Goal: Task Accomplishment & Management: Manage account settings

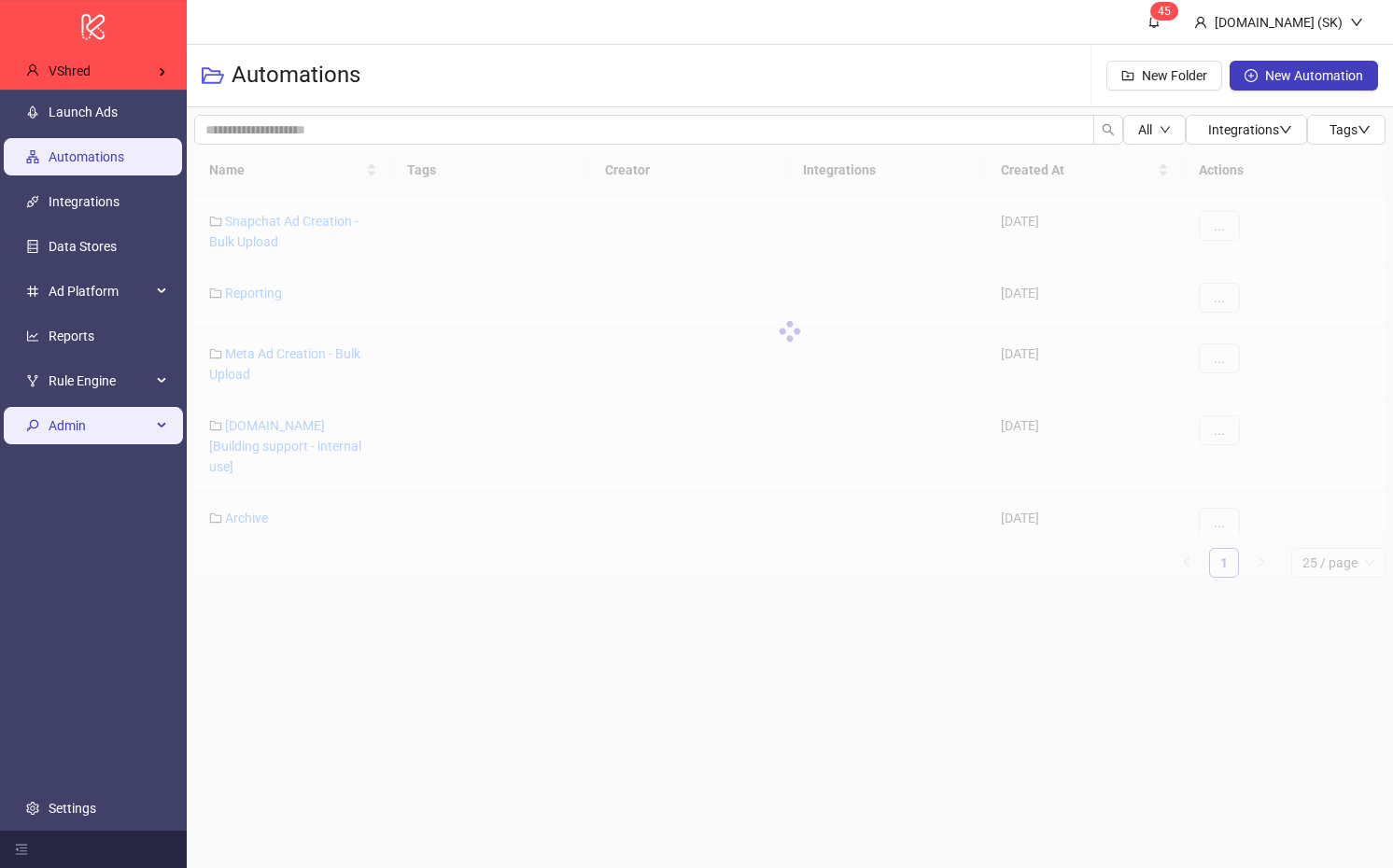
click at [158, 439] on div "Admin" at bounding box center [93, 426] width 180 height 38
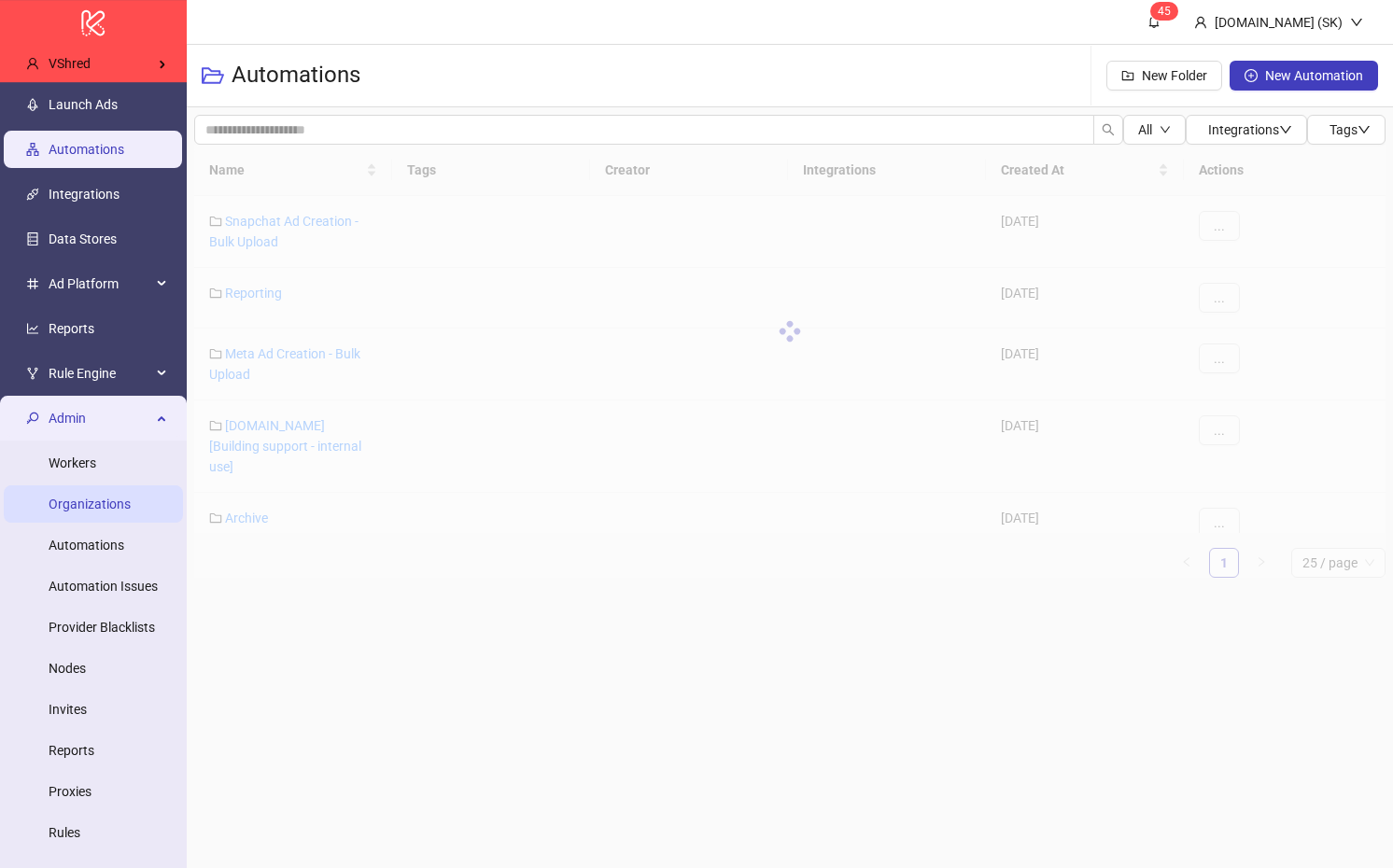
click at [108, 501] on link "Organizations" at bounding box center [89, 504] width 82 height 15
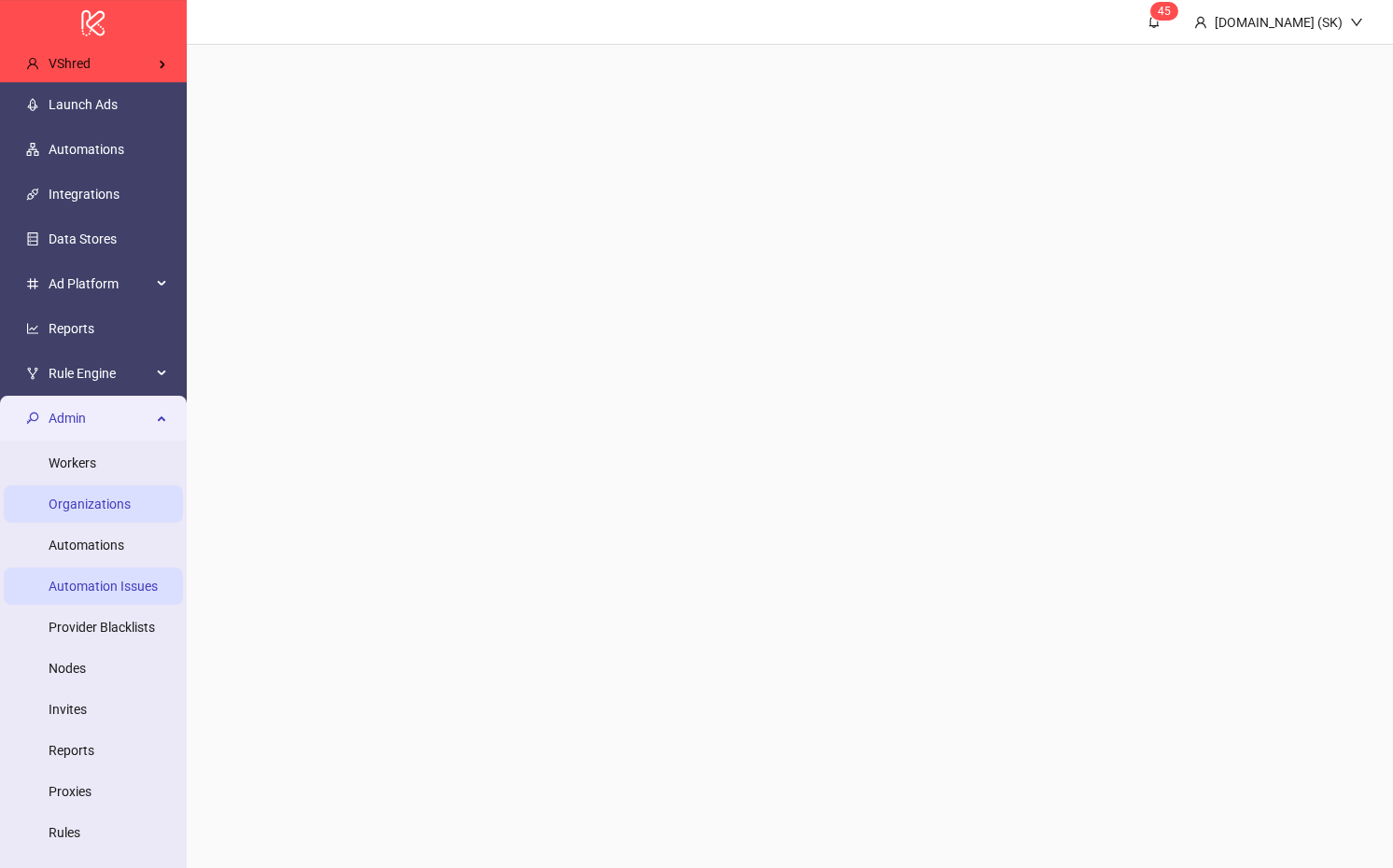
click at [105, 579] on link "Automation Issues" at bounding box center [103, 586] width 109 height 15
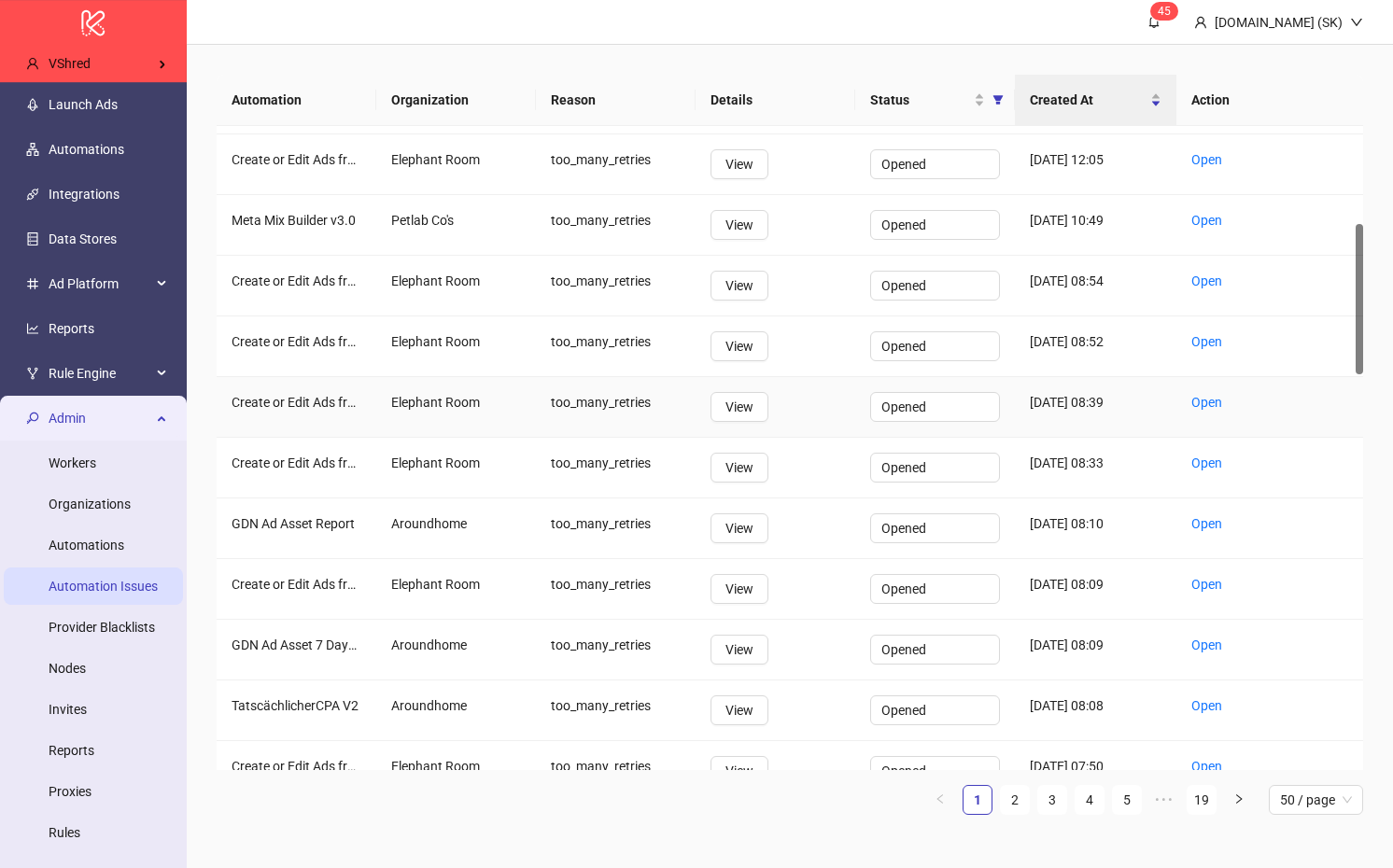
scroll to position [484, 0]
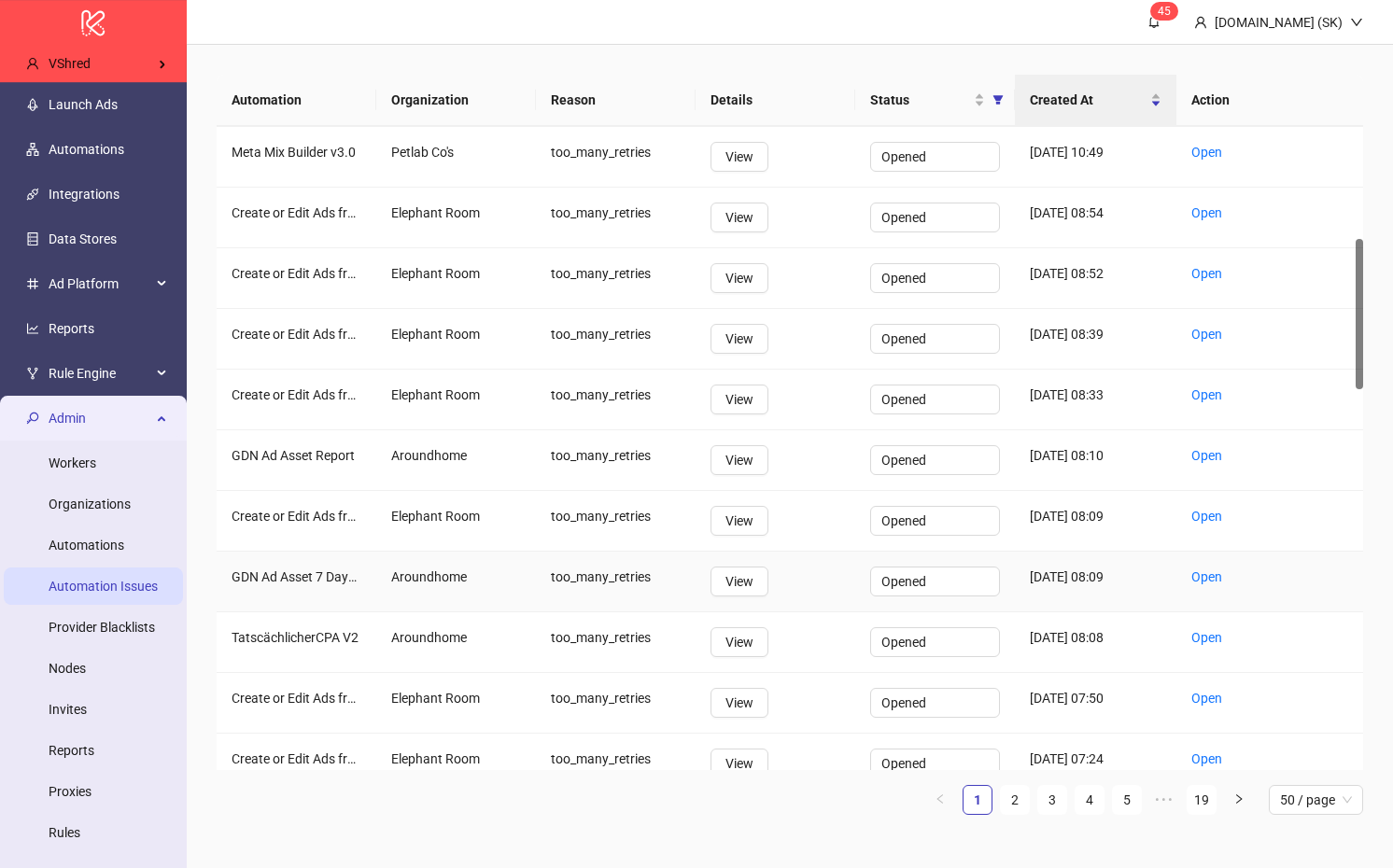
click at [1222, 574] on div "Open" at bounding box center [1269, 582] width 186 height 61
click at [1209, 574] on link "Open" at bounding box center [1206, 576] width 31 height 15
click at [1216, 451] on link "Open" at bounding box center [1206, 455] width 31 height 15
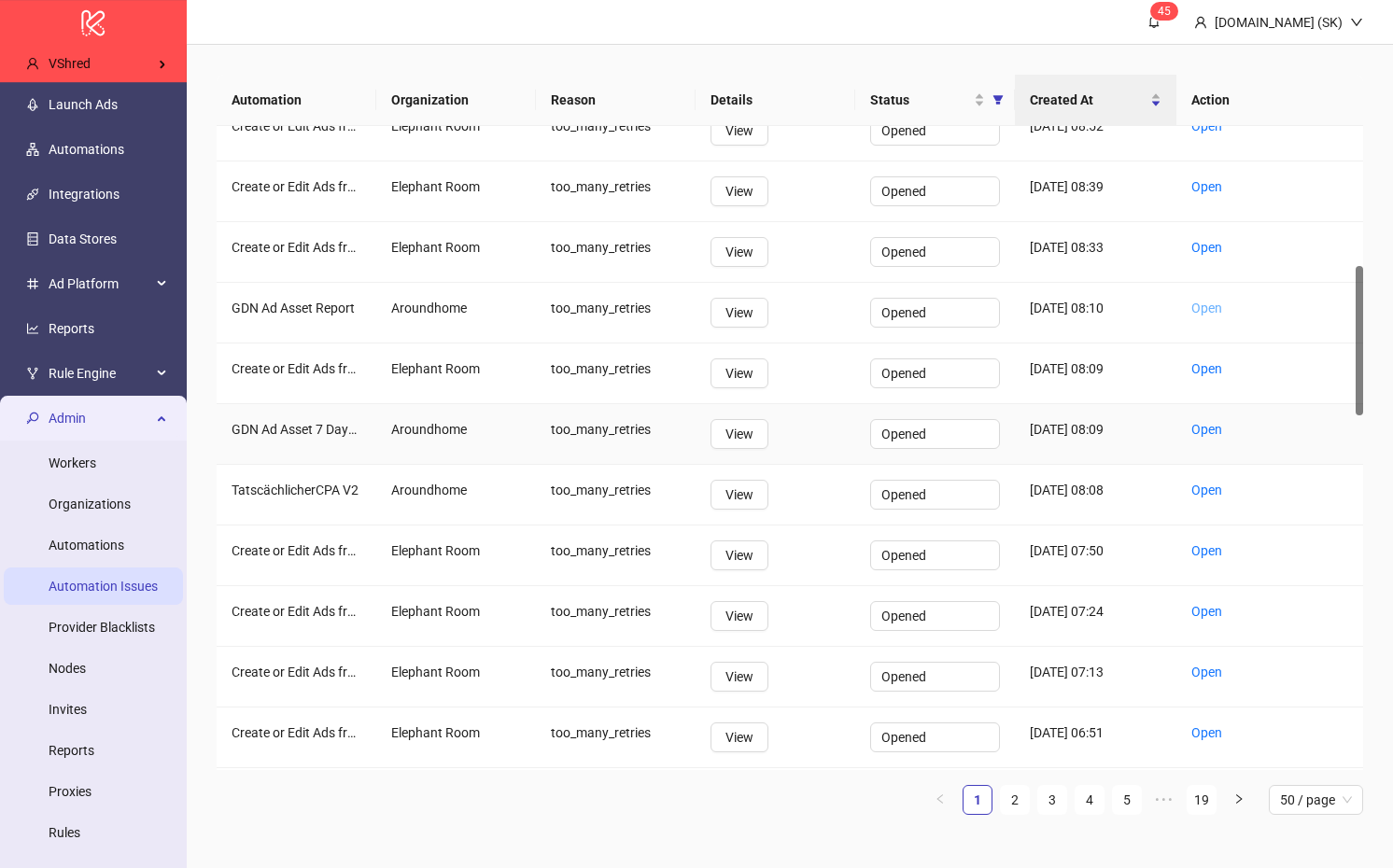
scroll to position [635, 0]
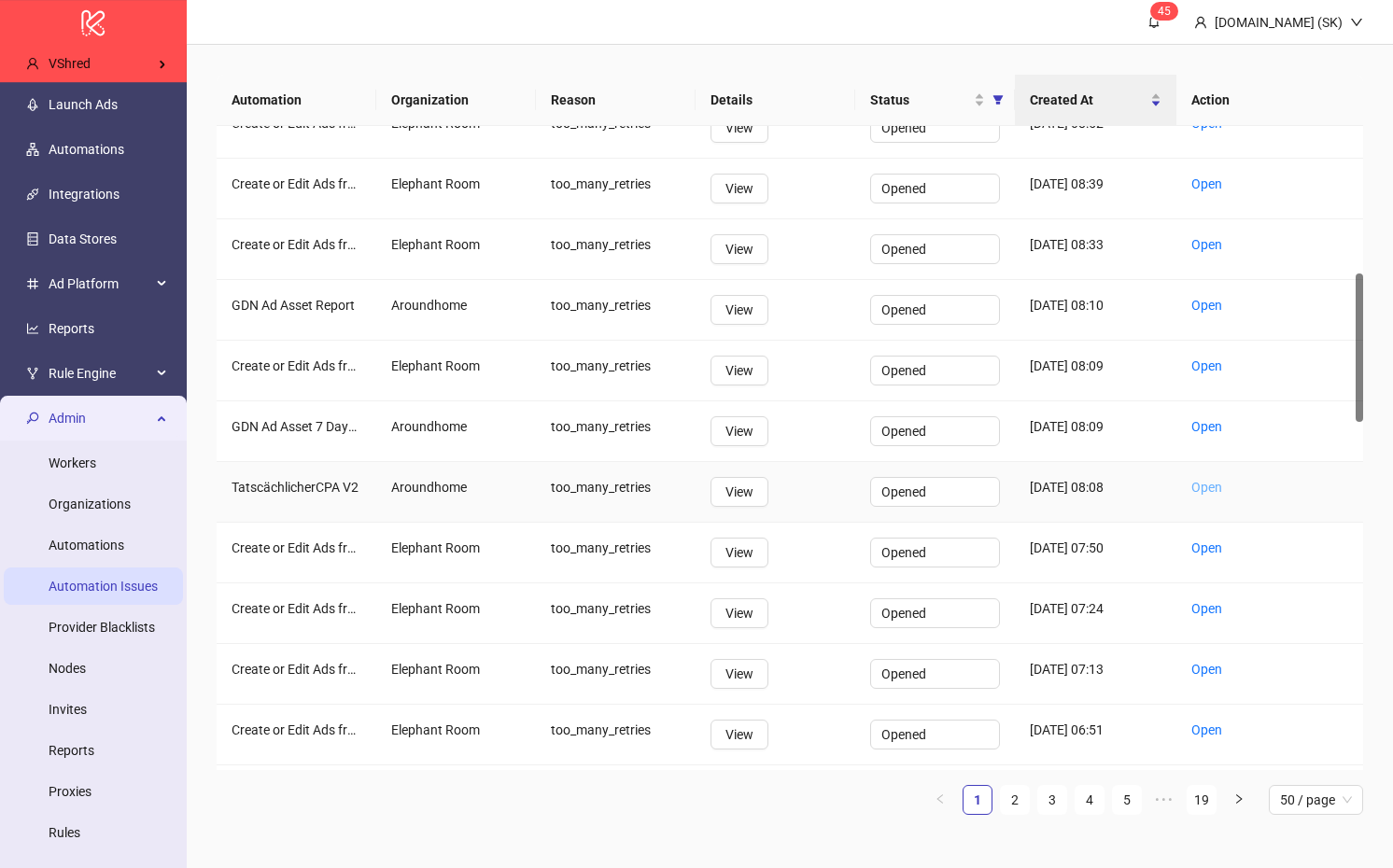
click at [1201, 488] on link "Open" at bounding box center [1206, 487] width 31 height 15
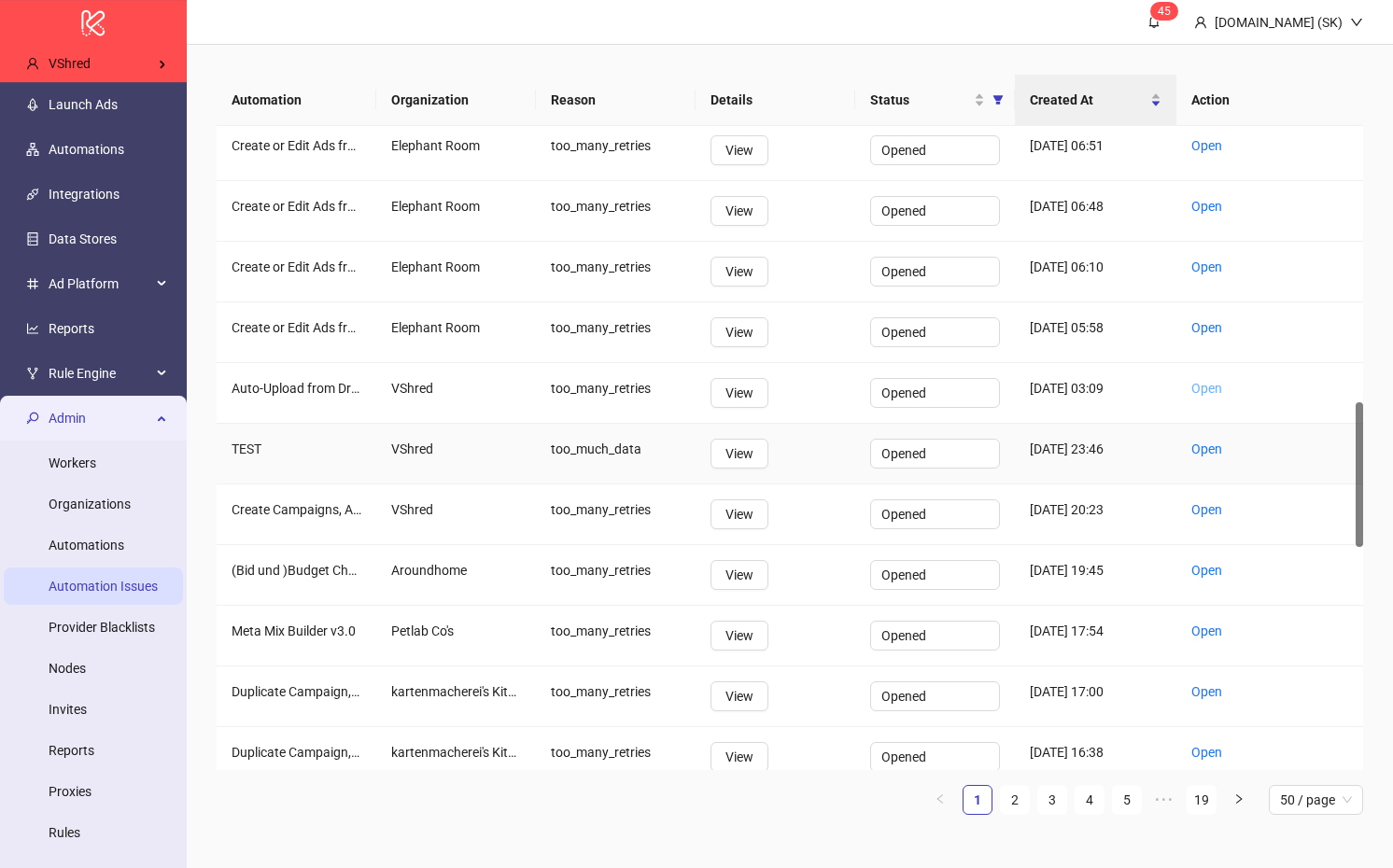
scroll to position [1236, 0]
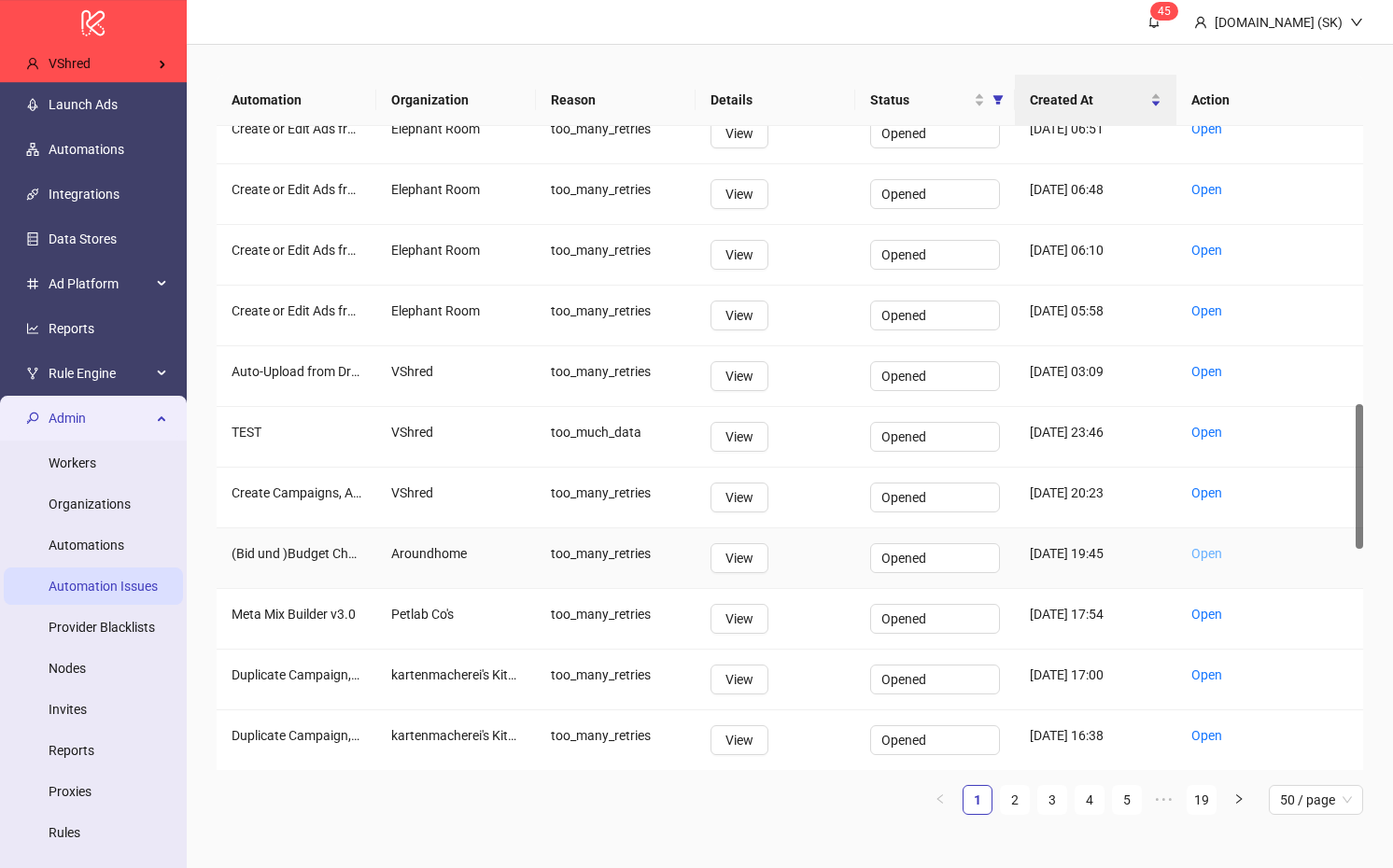
click at [1198, 554] on link "Open" at bounding box center [1206, 554] width 31 height 15
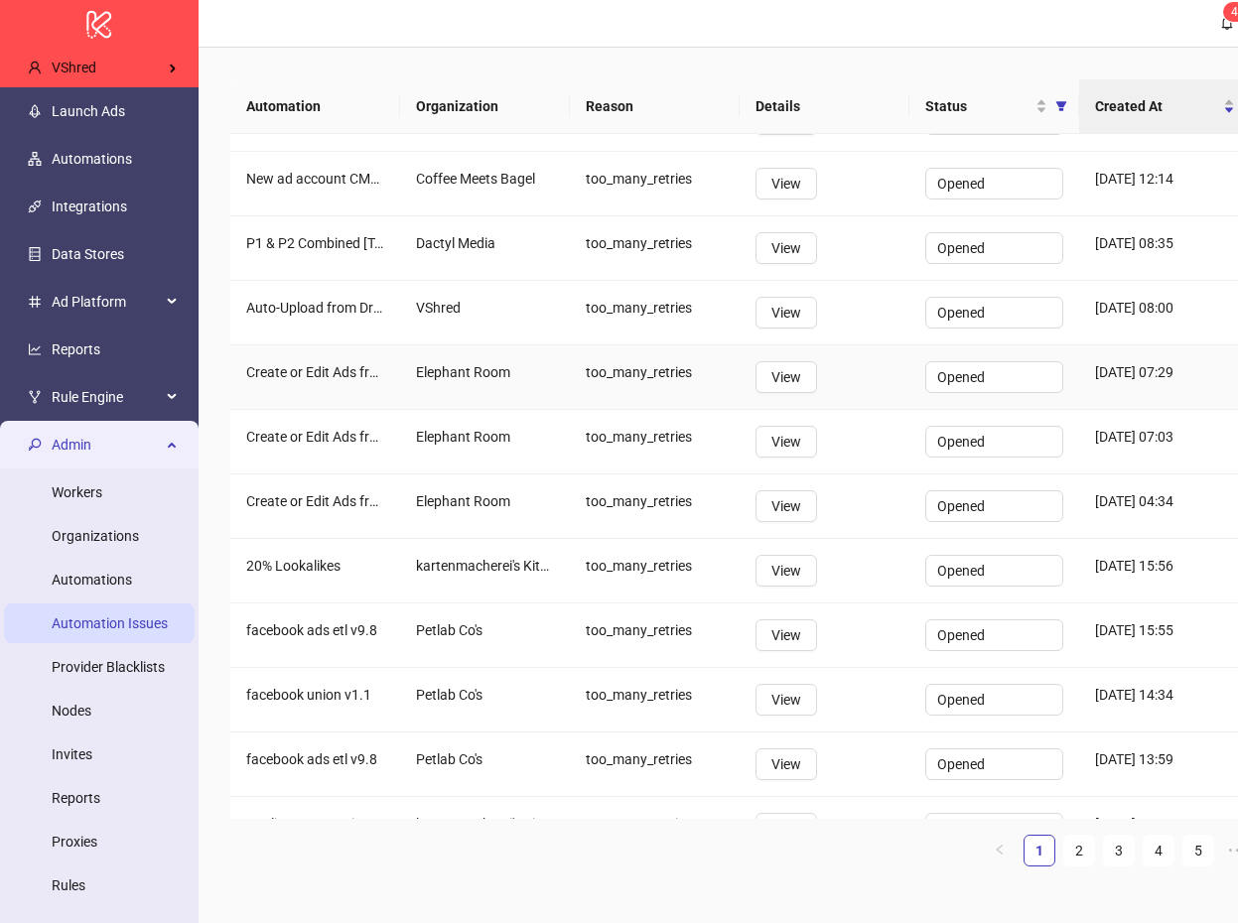
scroll to position [2064, 0]
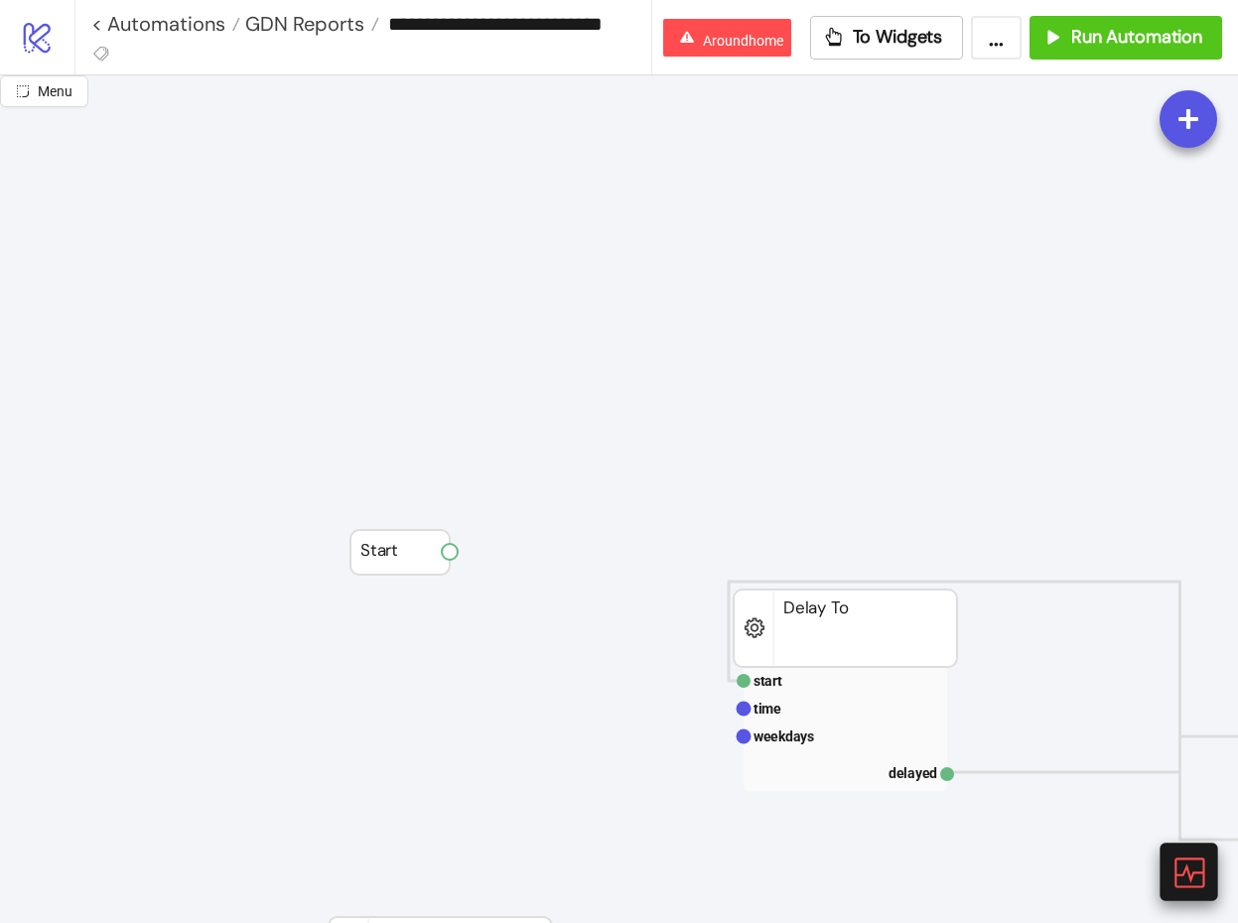
click at [1194, 883] on icon at bounding box center [1187, 871] width 35 height 35
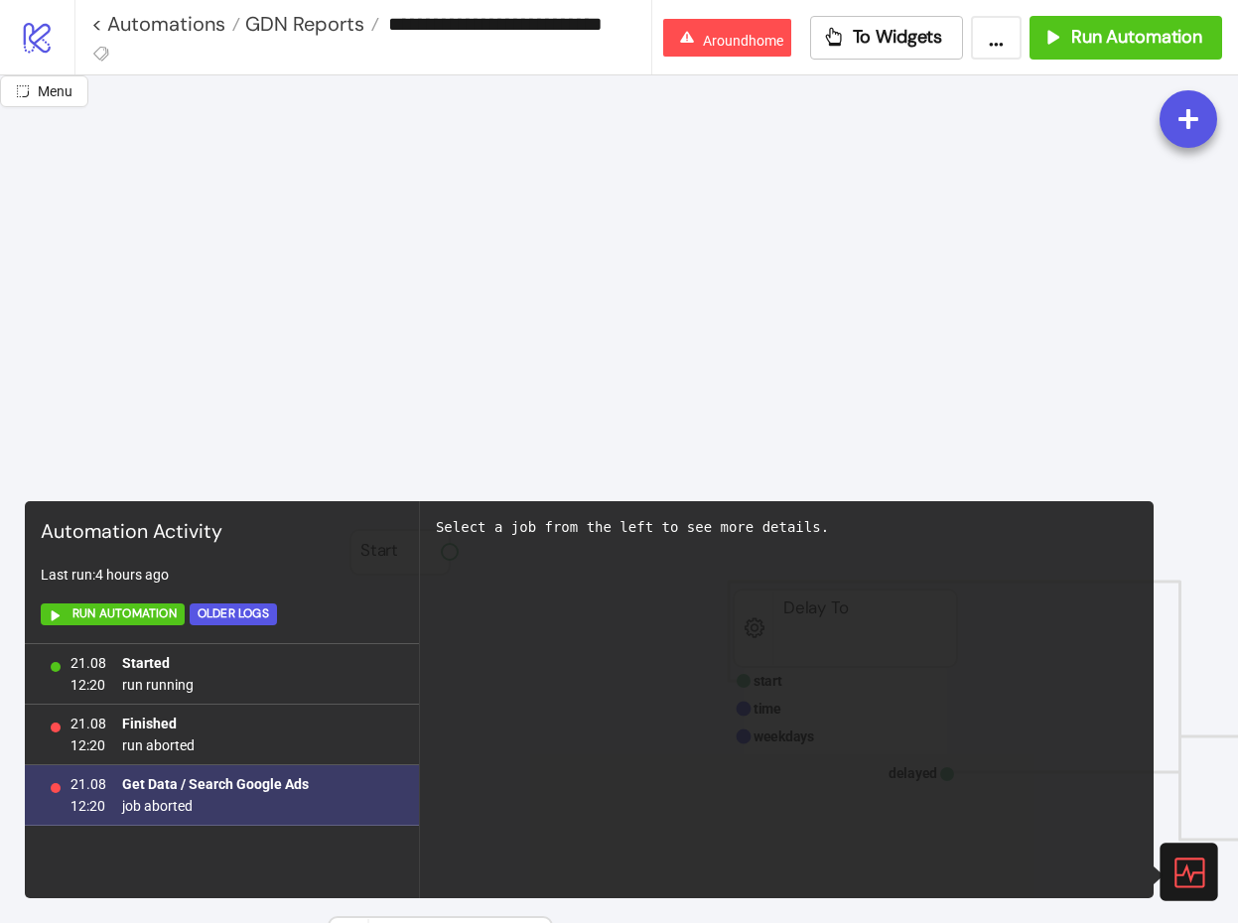
click at [257, 785] on b "Get Data / Search Google Ads" at bounding box center [215, 784] width 187 height 16
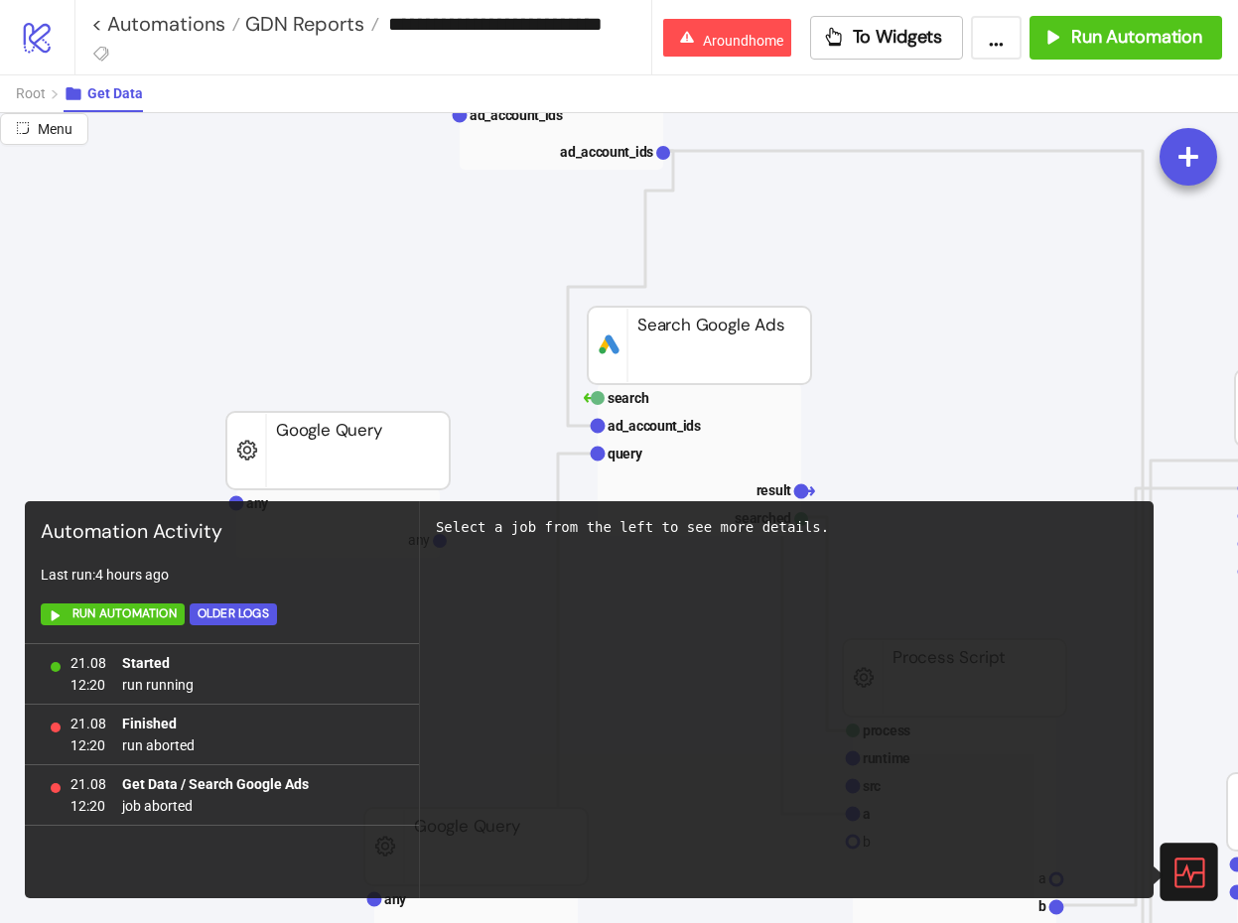
scroll to position [142, 0]
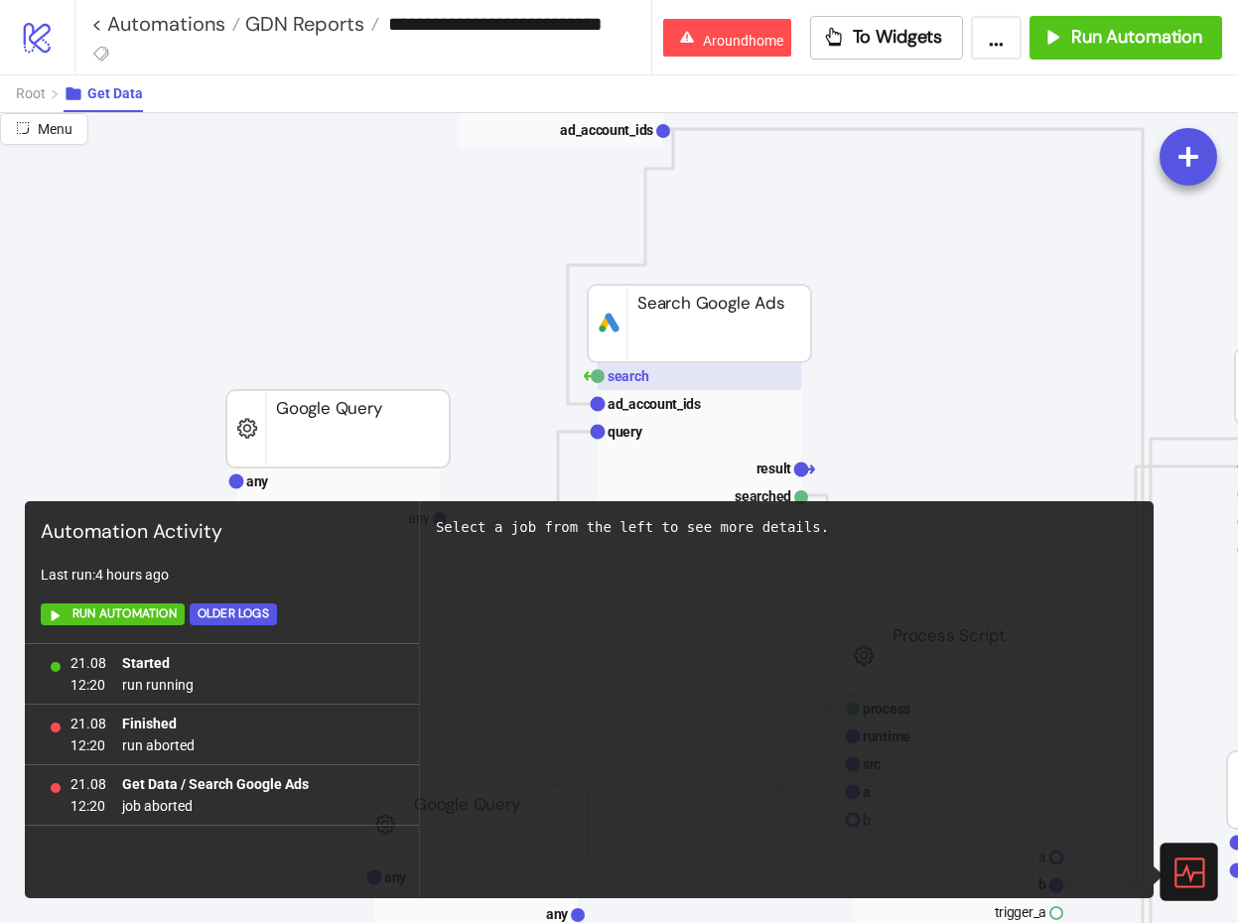
click at [716, 374] on rect at bounding box center [698, 376] width 203 height 28
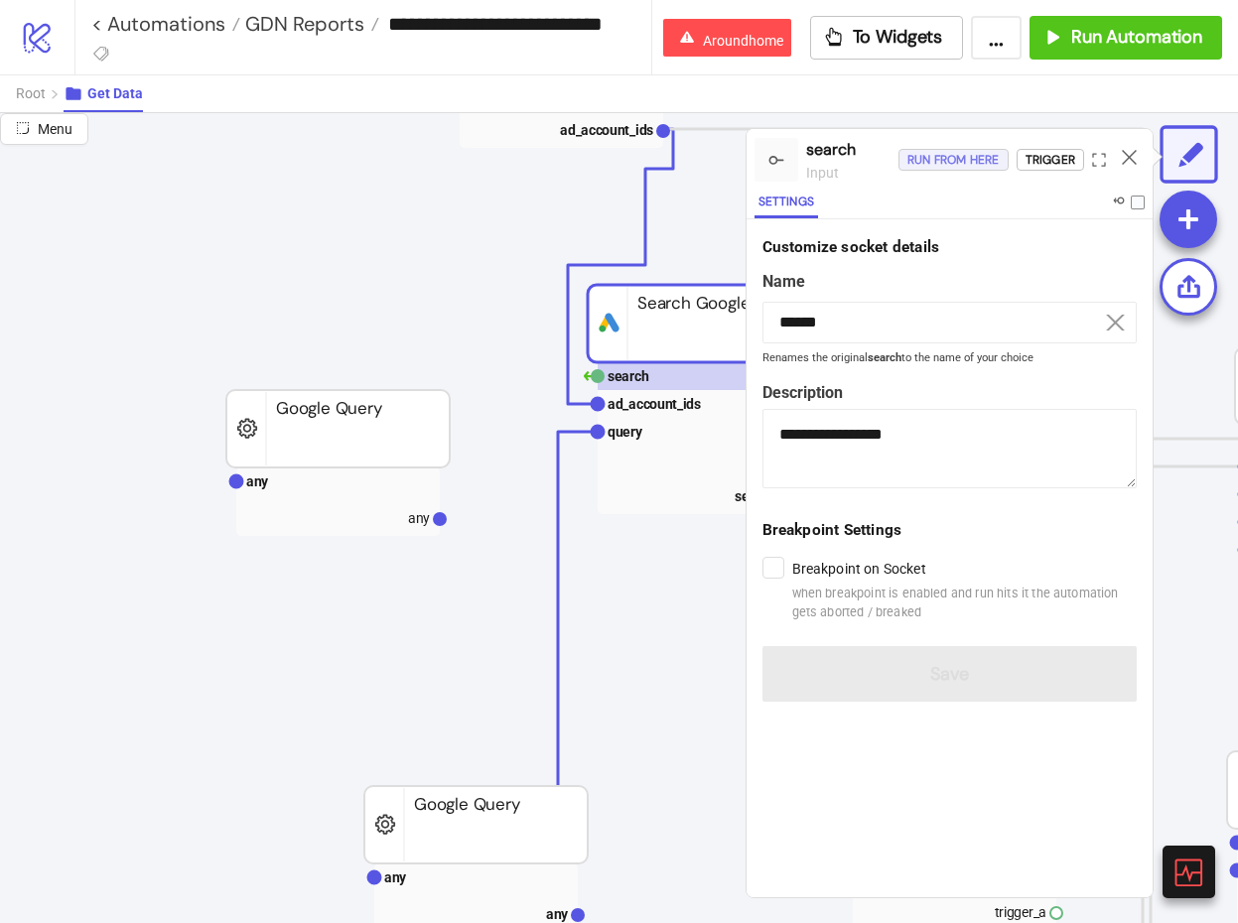
click at [925, 159] on div "Run from here" at bounding box center [953, 160] width 92 height 23
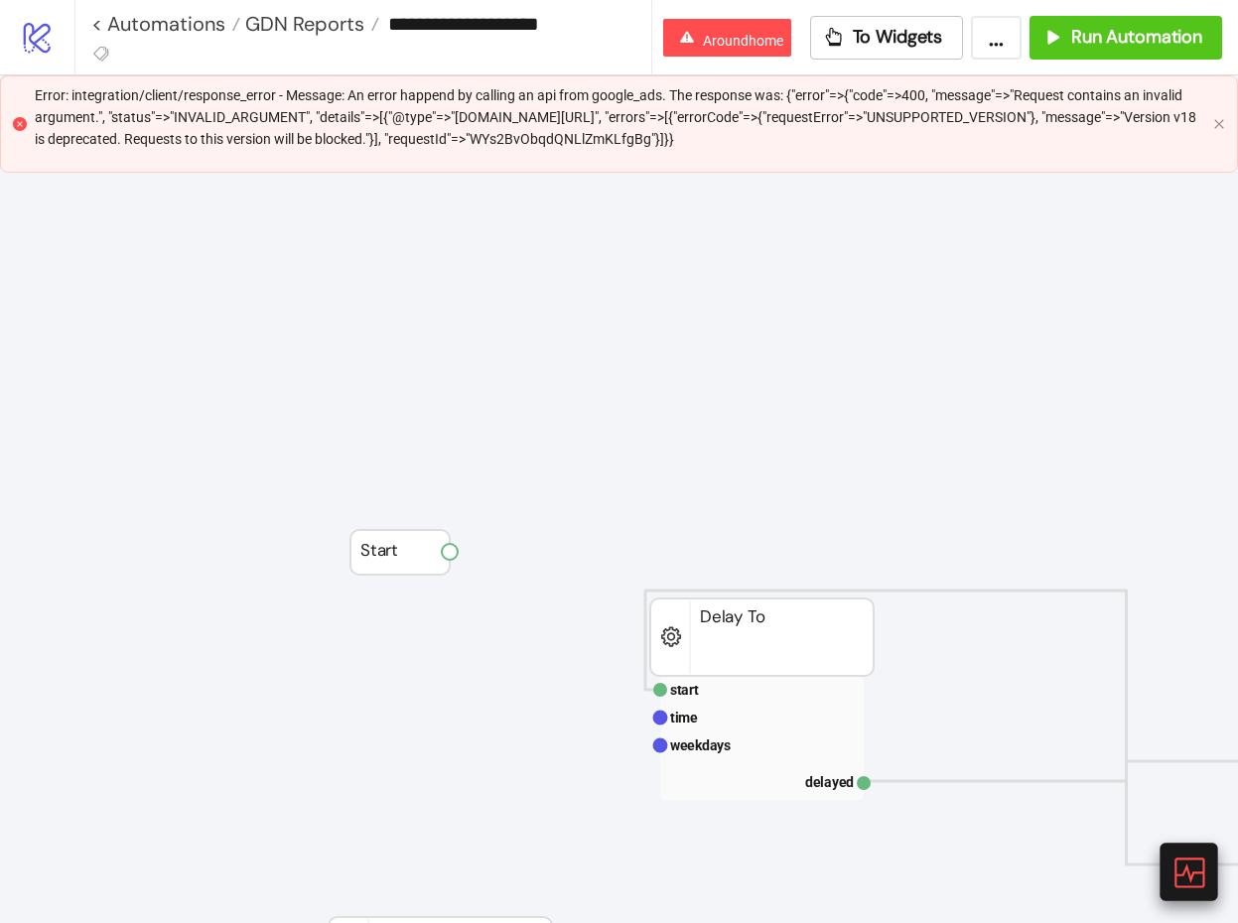
click at [1205, 881] on div at bounding box center [1188, 872] width 58 height 58
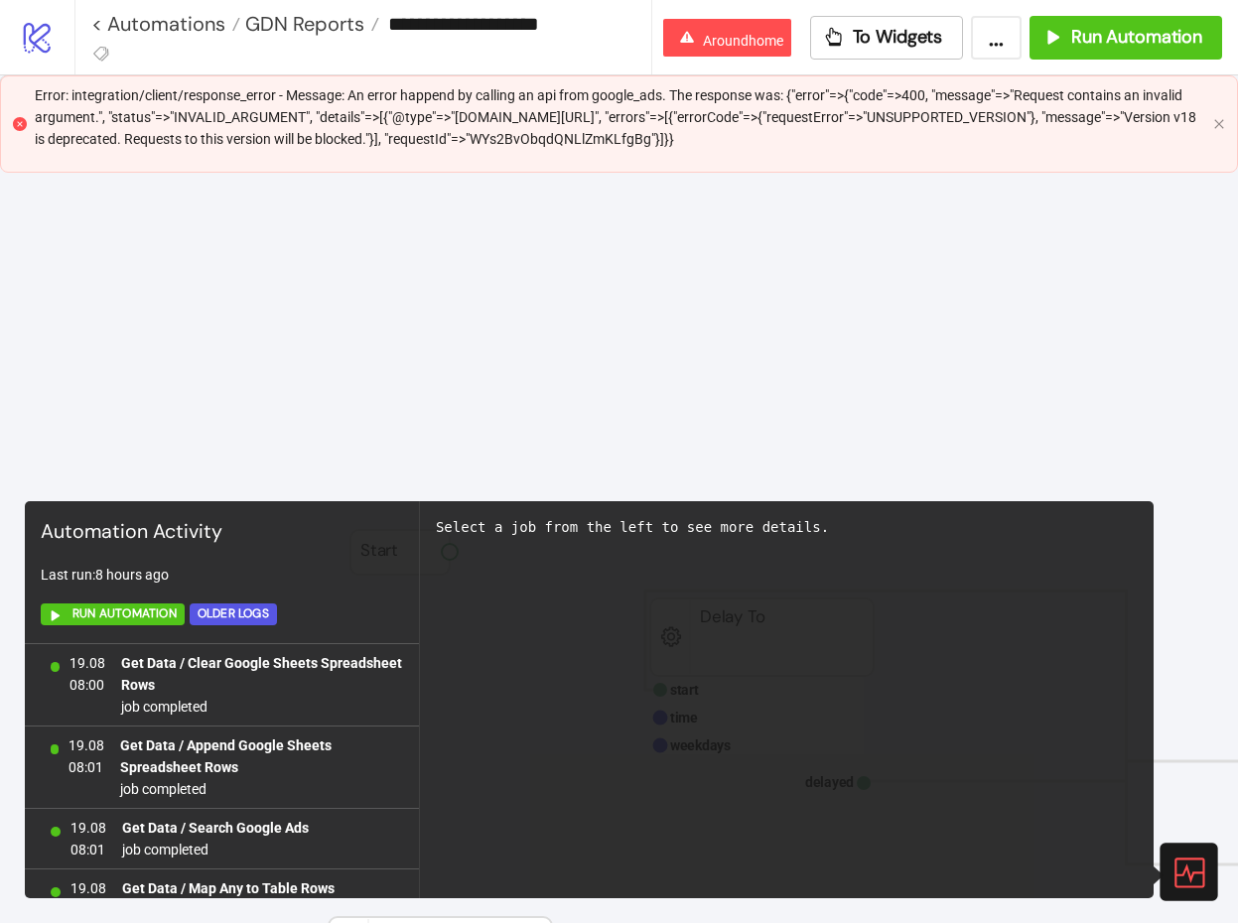
scroll to position [1417, 0]
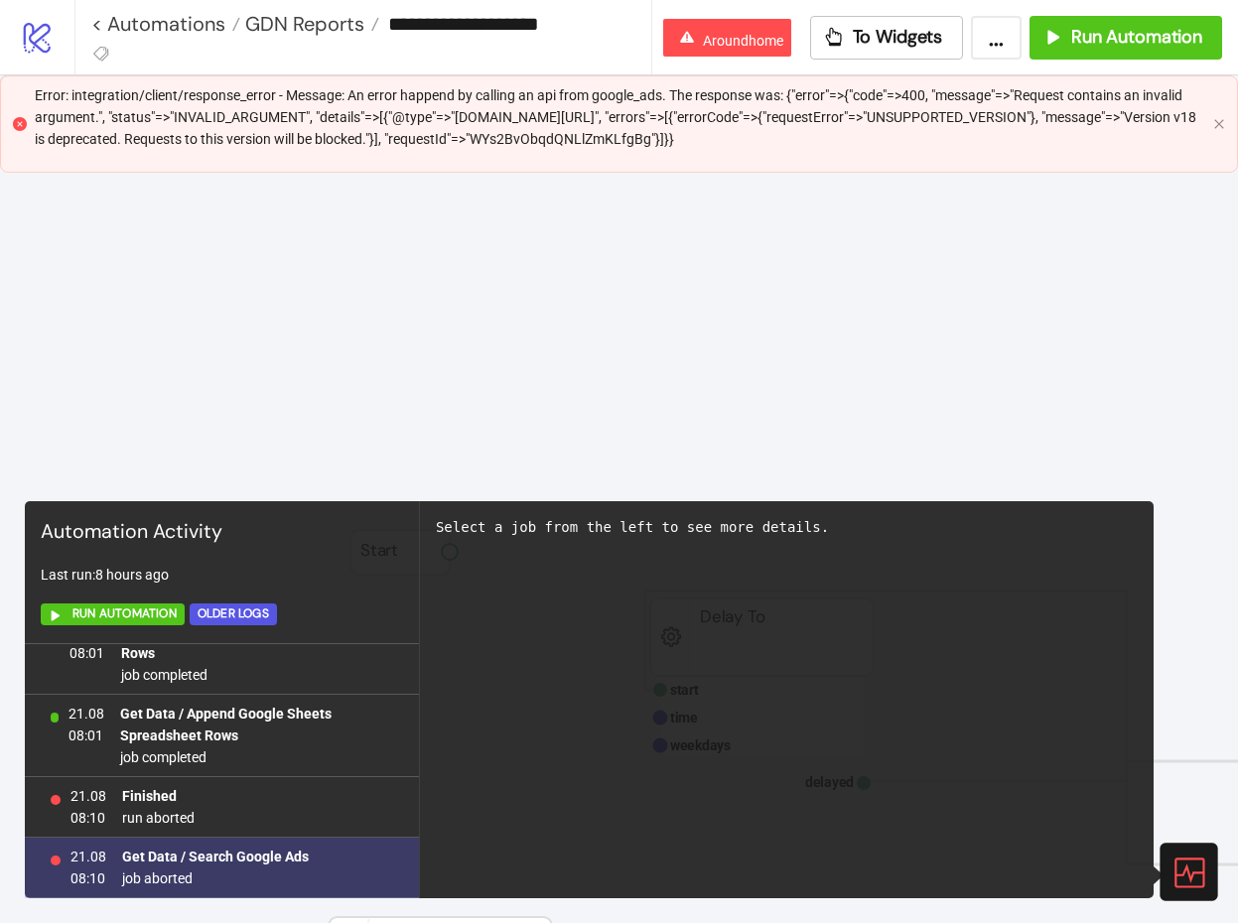
click at [248, 849] on b "Get Data / Search Google Ads" at bounding box center [215, 857] width 187 height 16
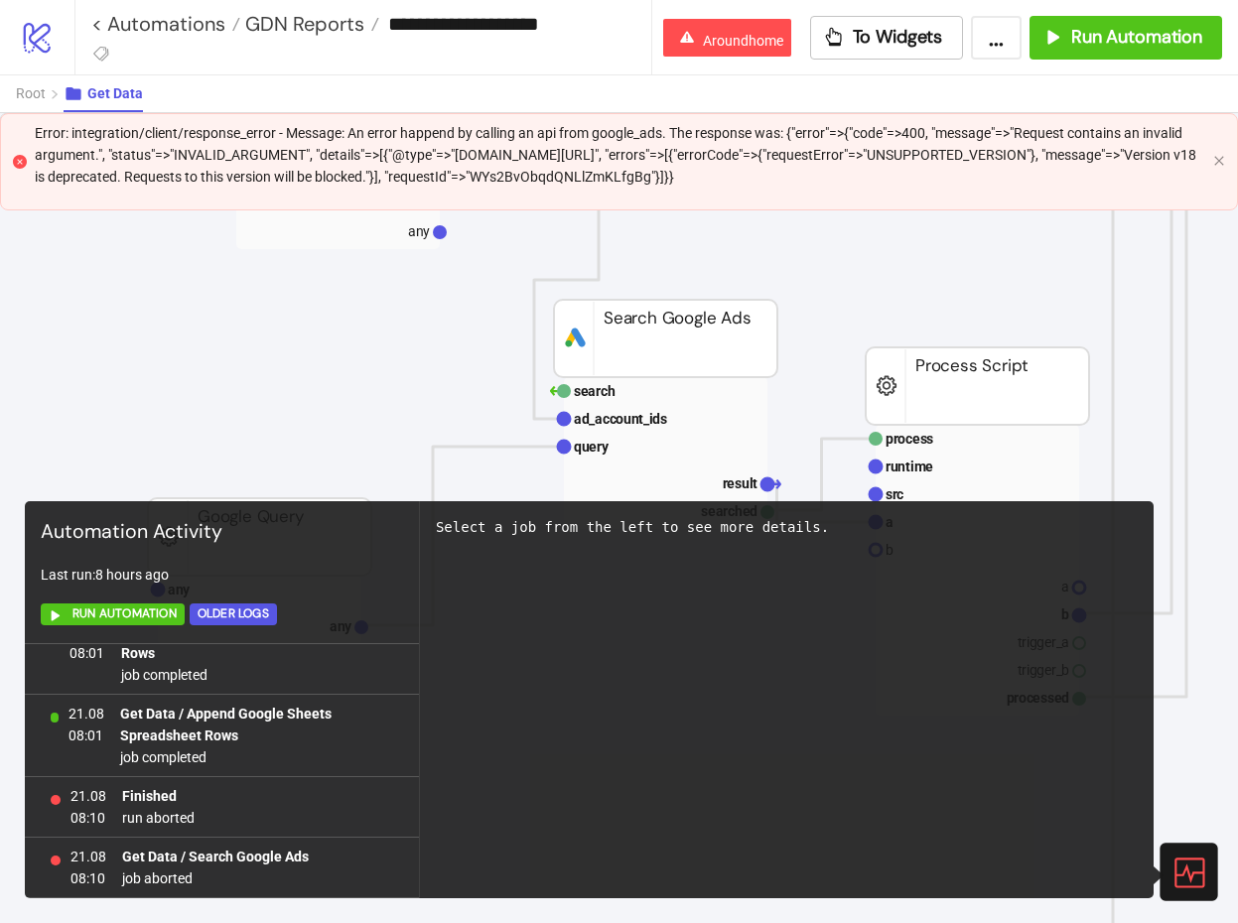
scroll to position [442, 0]
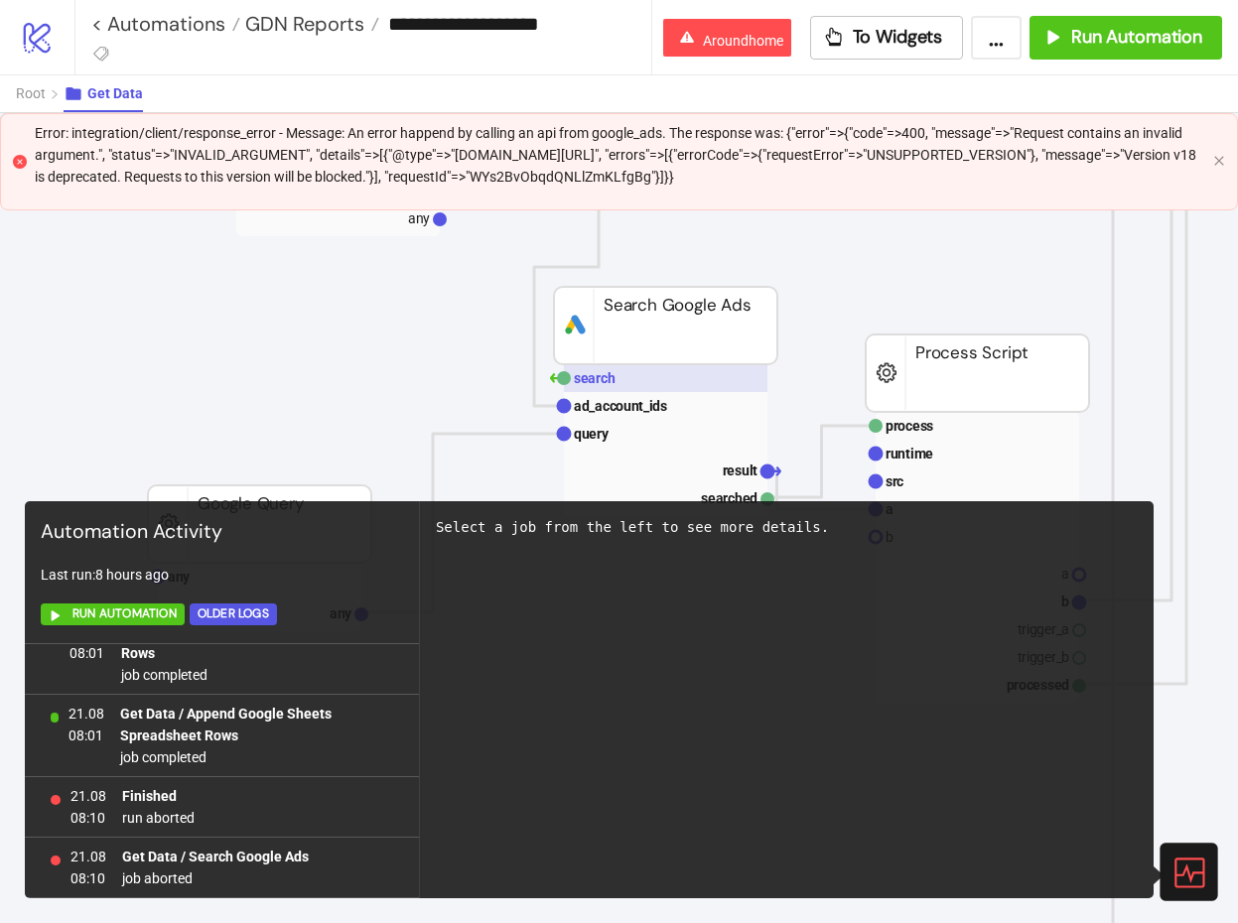
click at [615, 370] on rect at bounding box center [665, 378] width 203 height 28
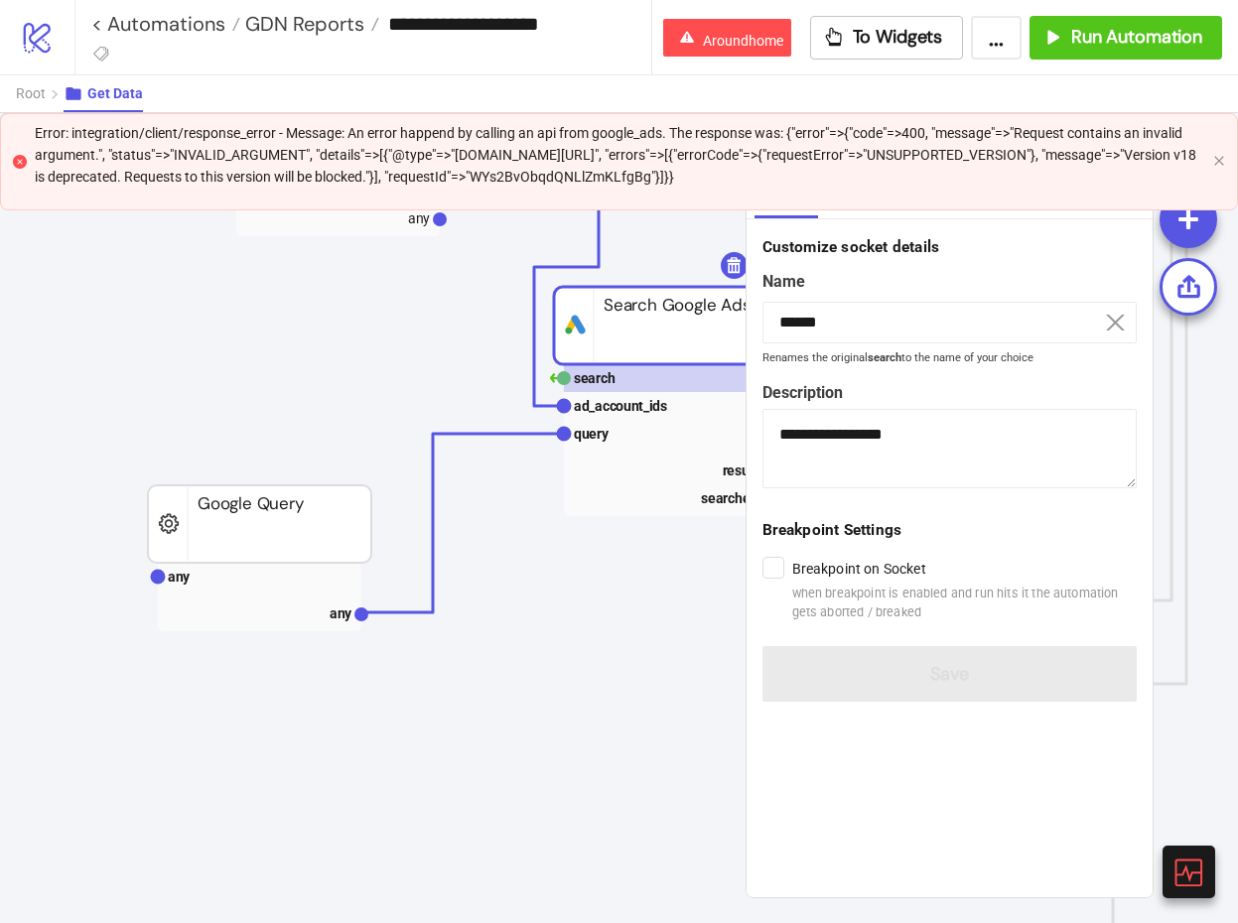
click at [1211, 165] on div "Error: integration/client/response_error - Message: An error happend by calling…" at bounding box center [619, 161] width 1238 height 97
click at [1213, 165] on icon "close" at bounding box center [1219, 161] width 12 height 12
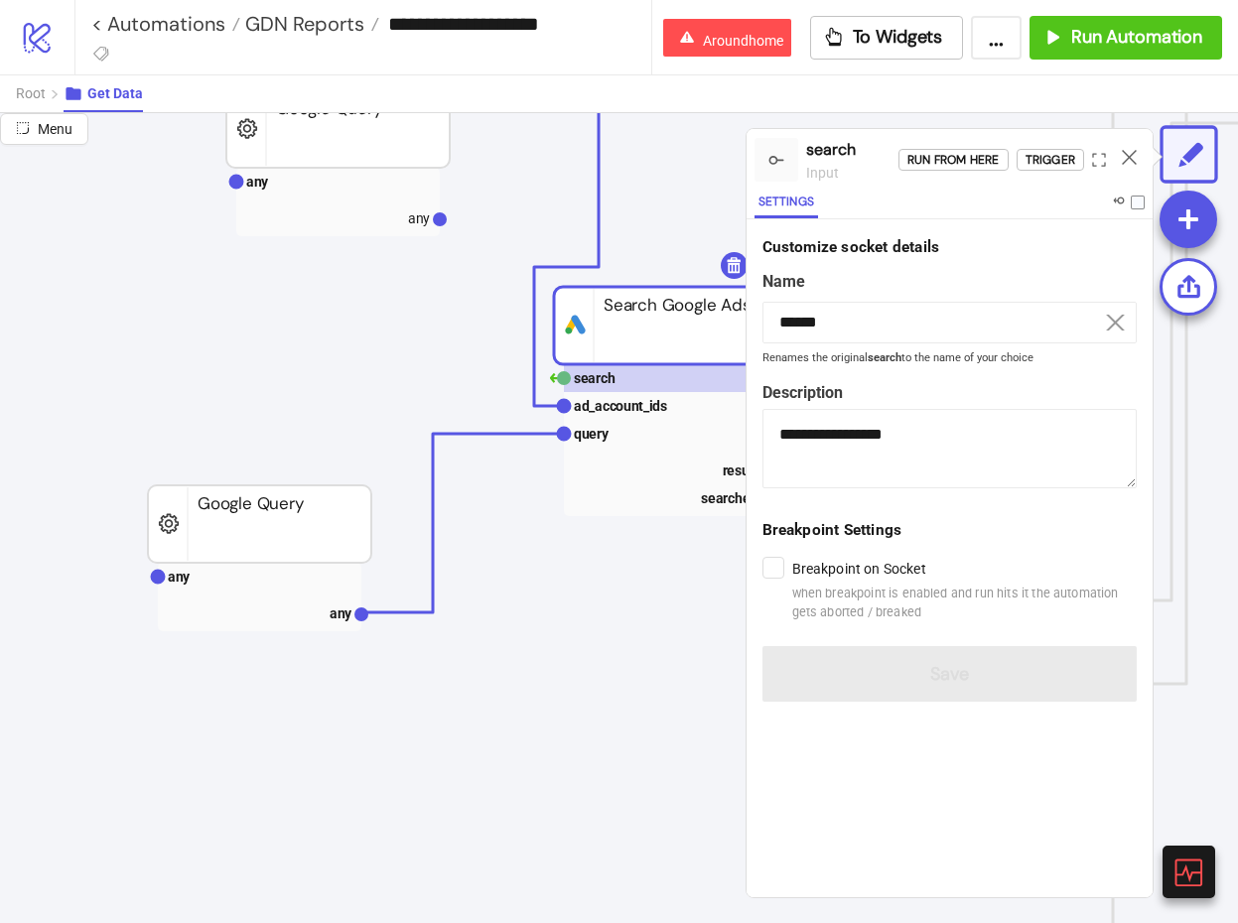
click at [961, 141] on div "Run from here Trigger" at bounding box center [1025, 160] width 254 height 54
click at [961, 162] on div "Run from here" at bounding box center [953, 160] width 92 height 23
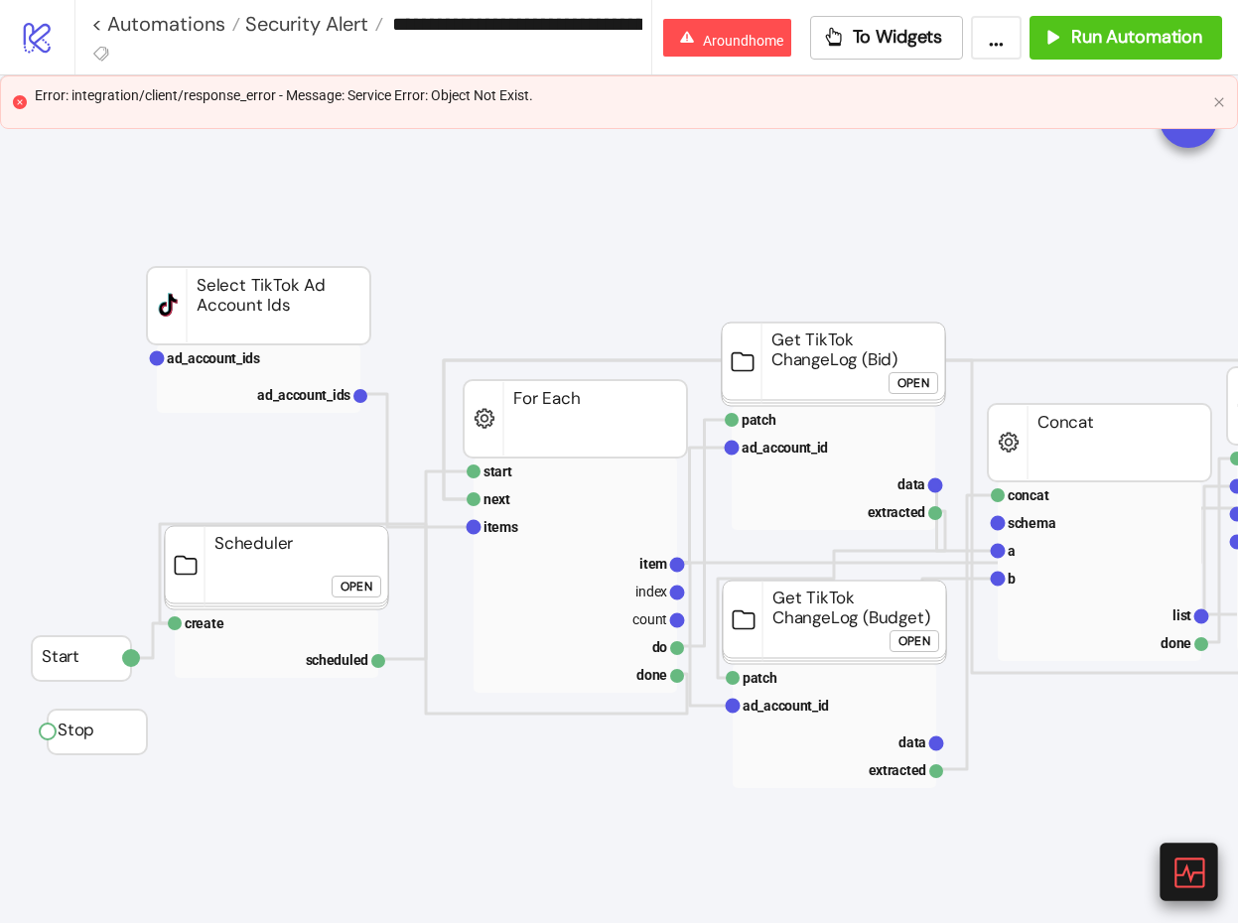
click at [1190, 888] on icon at bounding box center [1187, 871] width 35 height 35
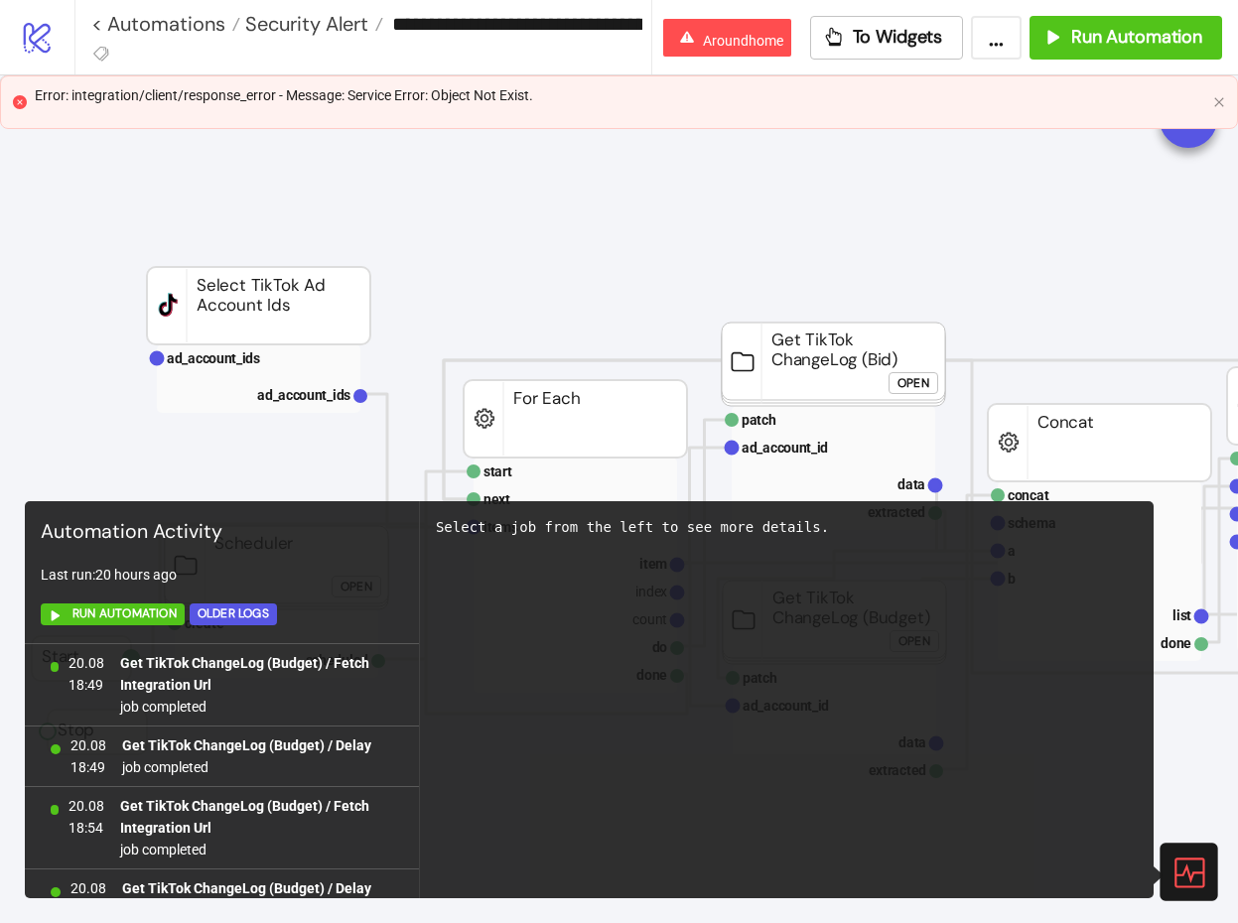
scroll to position [1175, 0]
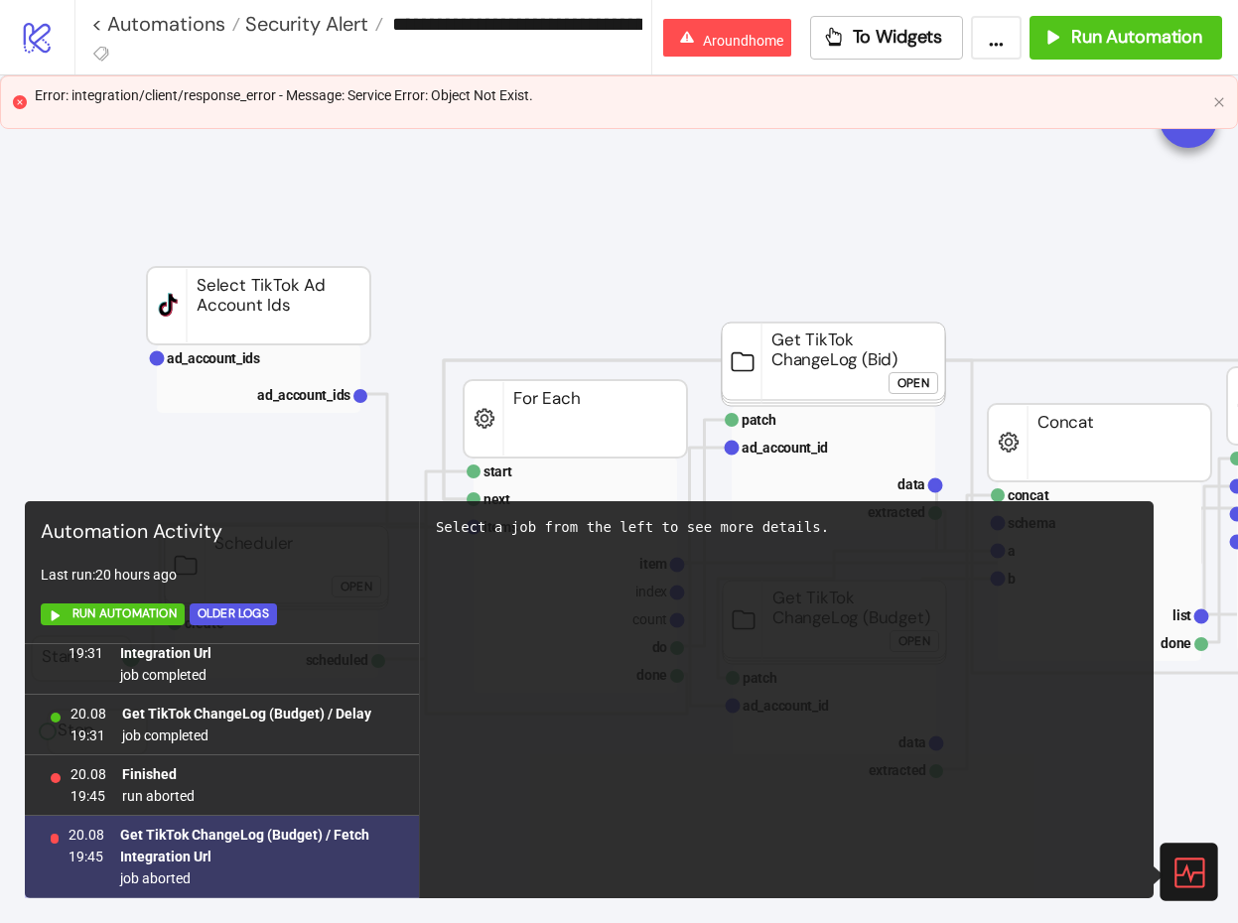
click at [337, 838] on b "Get TikTok ChangeLog (Budget) / Fetch Integration Url" at bounding box center [244, 846] width 249 height 38
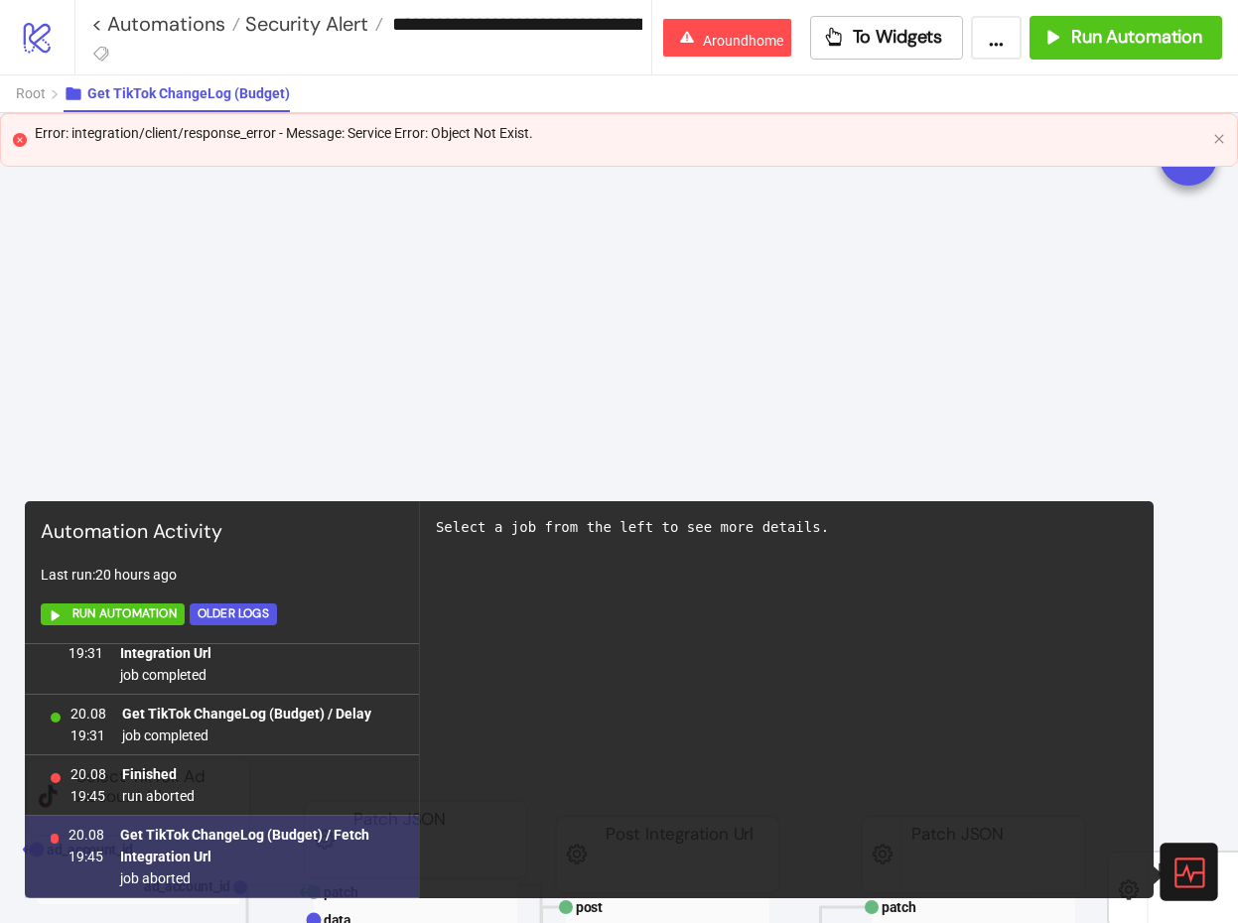
click at [344, 833] on b "Get TikTok ChangeLog (Budget) / Fetch Integration Url" at bounding box center [244, 846] width 249 height 38
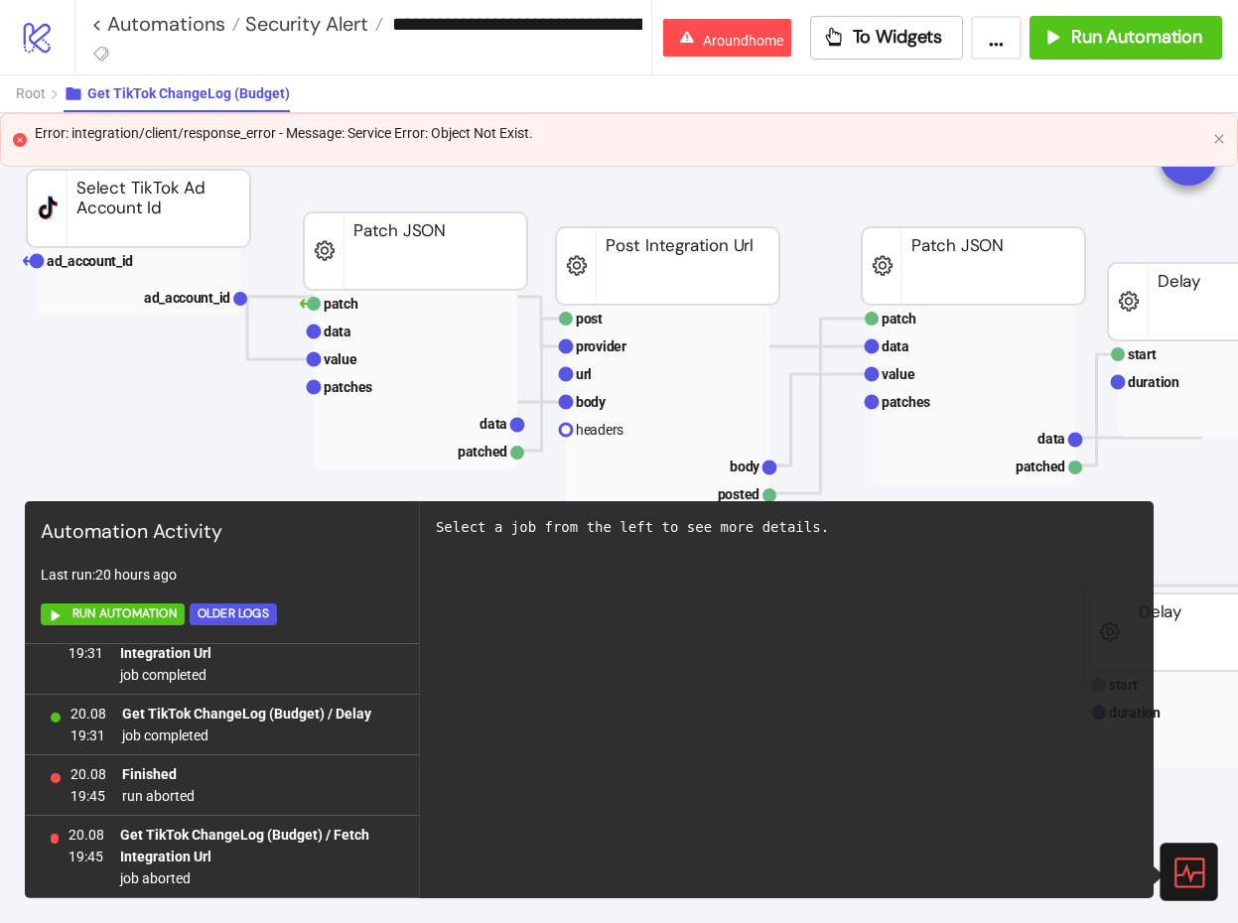
scroll to position [618, 0]
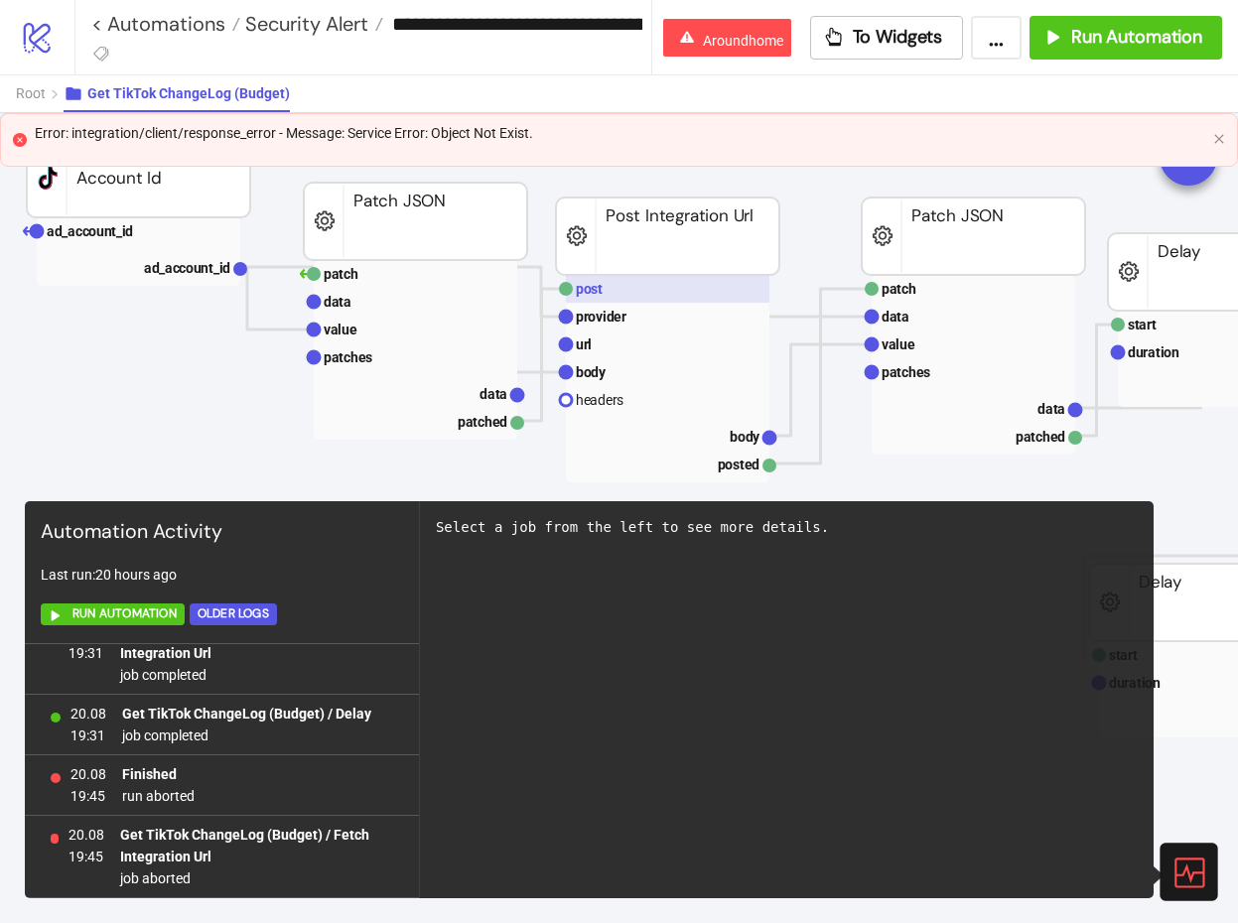
click at [657, 284] on rect at bounding box center [667, 289] width 203 height 28
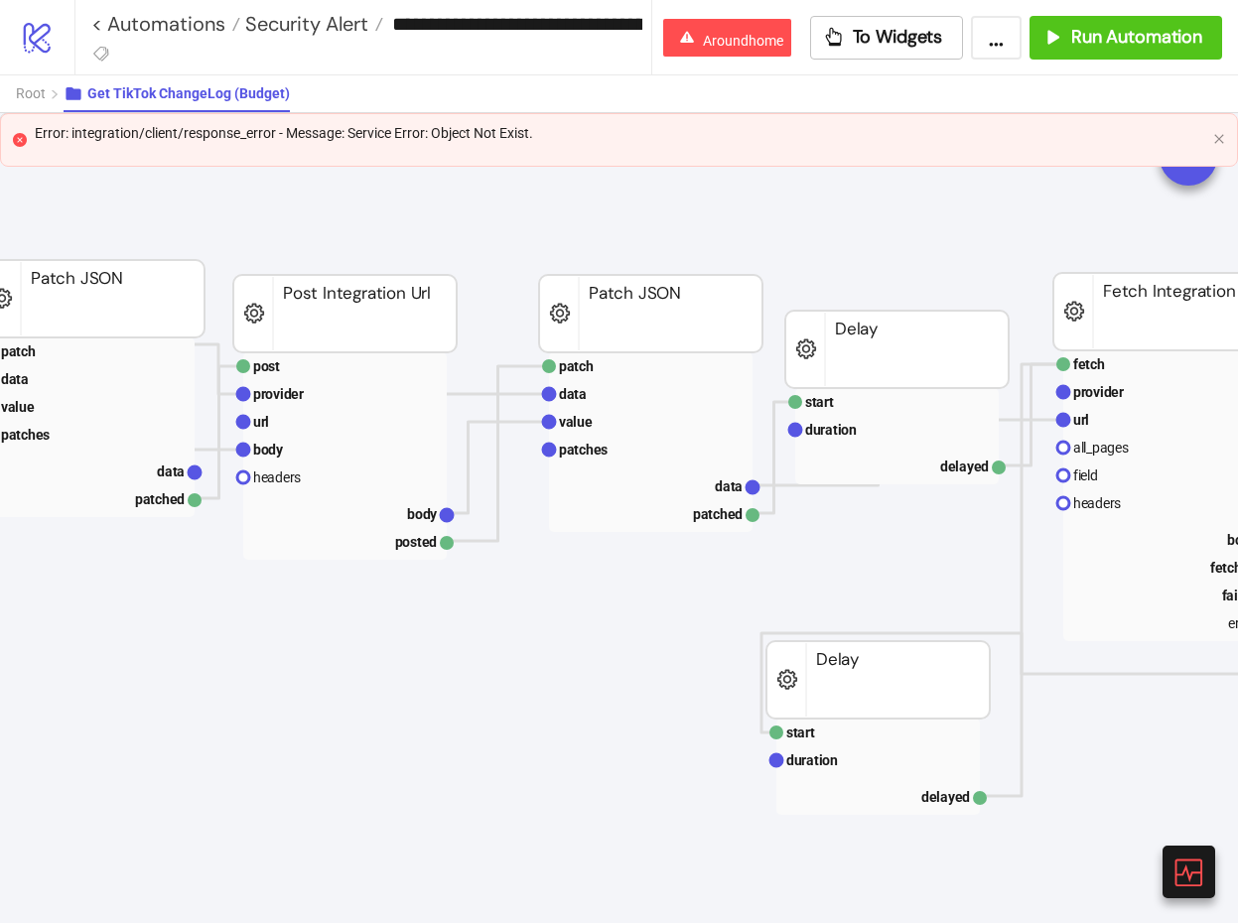
scroll to position [541, 287]
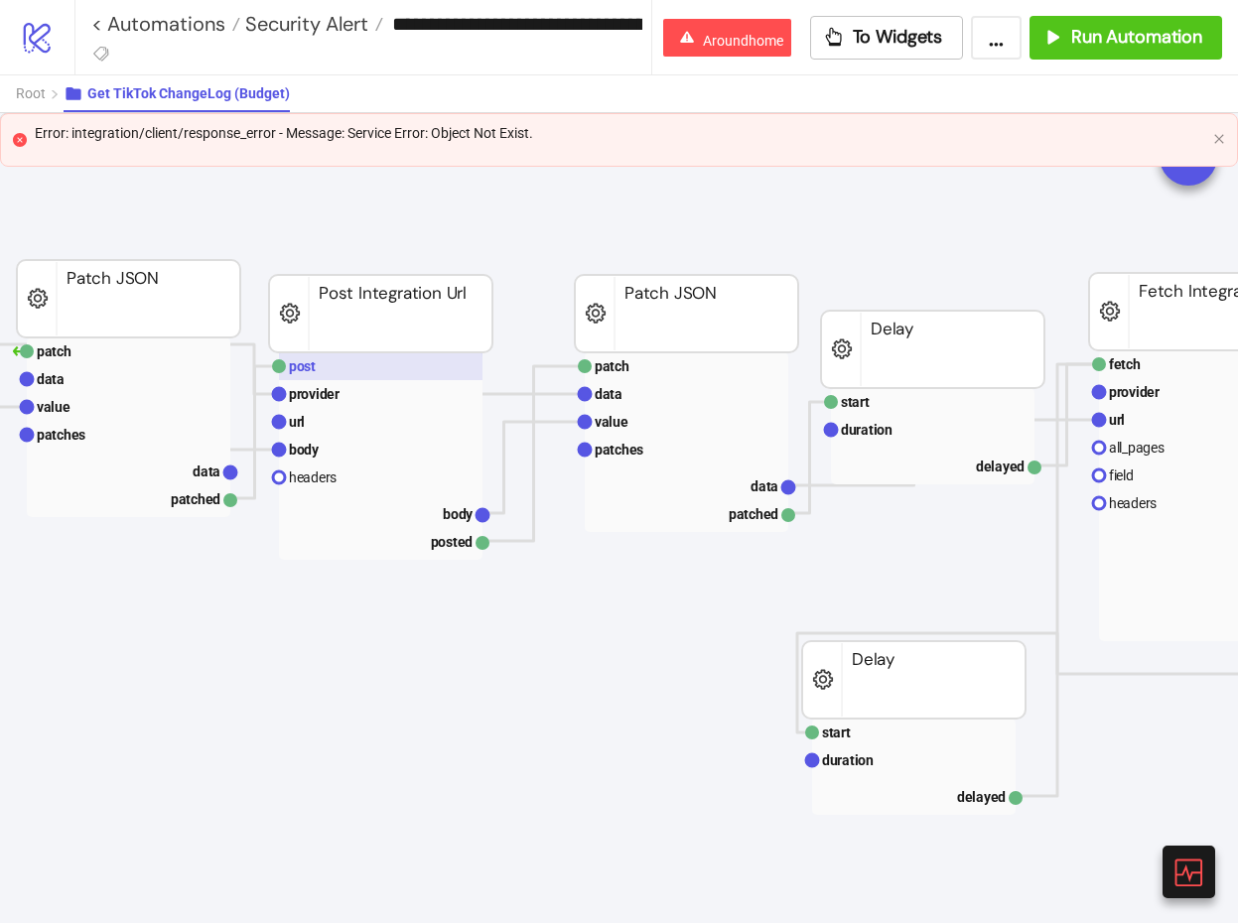
click at [372, 367] on rect at bounding box center [380, 366] width 203 height 28
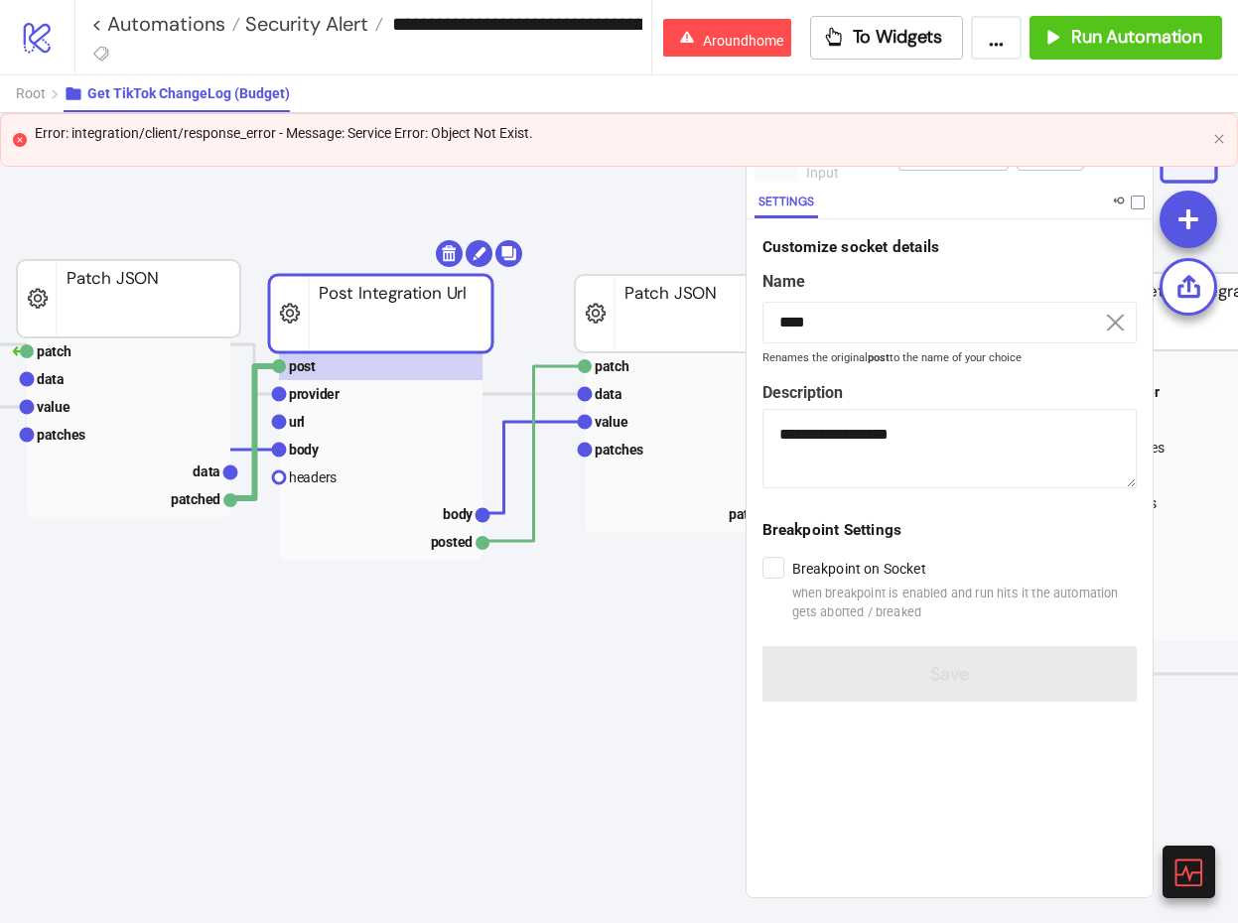
click at [1222, 132] on div "Error: integration/client/response_error - Message: Service Error: Object Not E…" at bounding box center [619, 140] width 1238 height 54
click at [1219, 132] on div "Error: integration/client/response_error - Message: Service Error: Object Not E…" at bounding box center [619, 140] width 1238 height 54
click at [1219, 139] on icon "close" at bounding box center [1218, 139] width 9 height 9
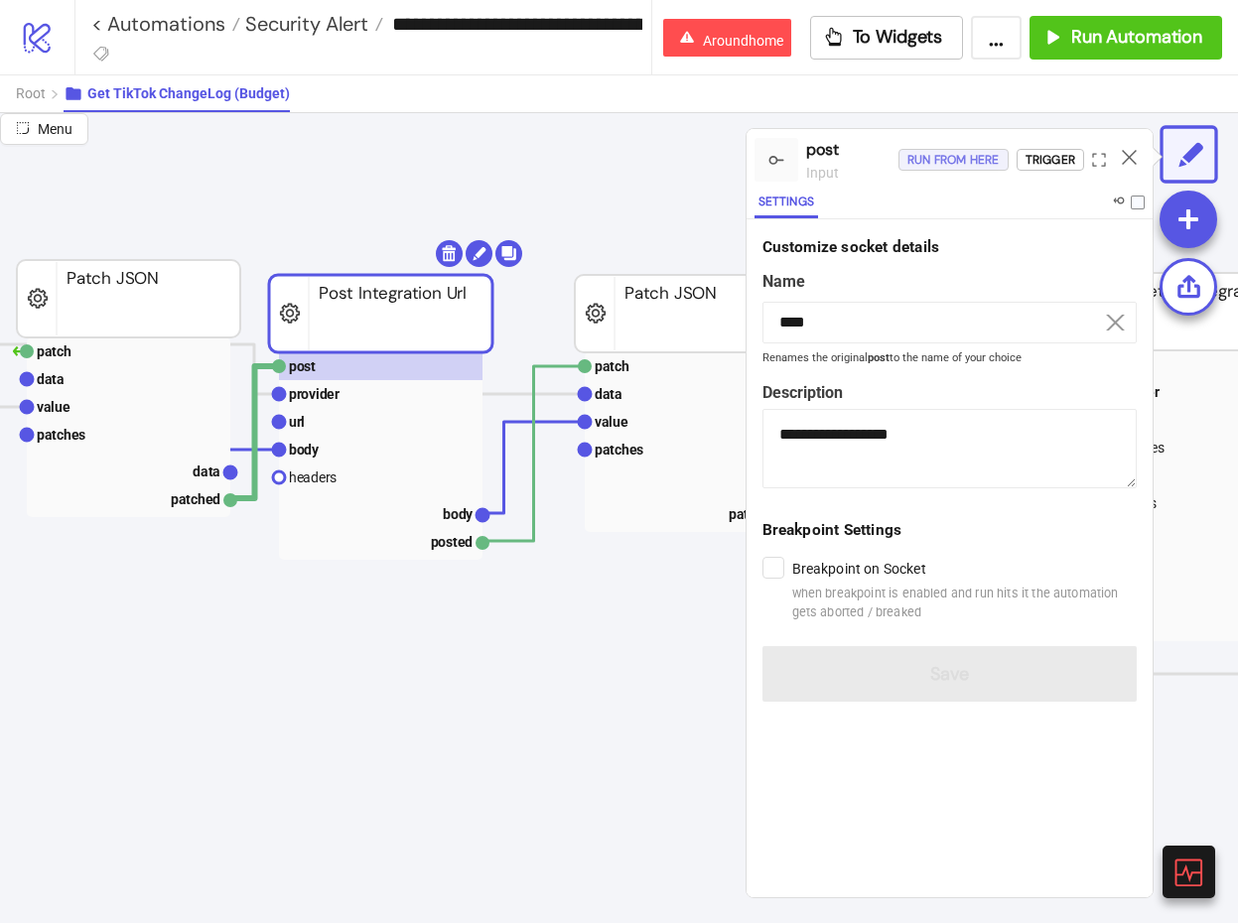
click at [953, 165] on div "Run from here" at bounding box center [953, 160] width 92 height 23
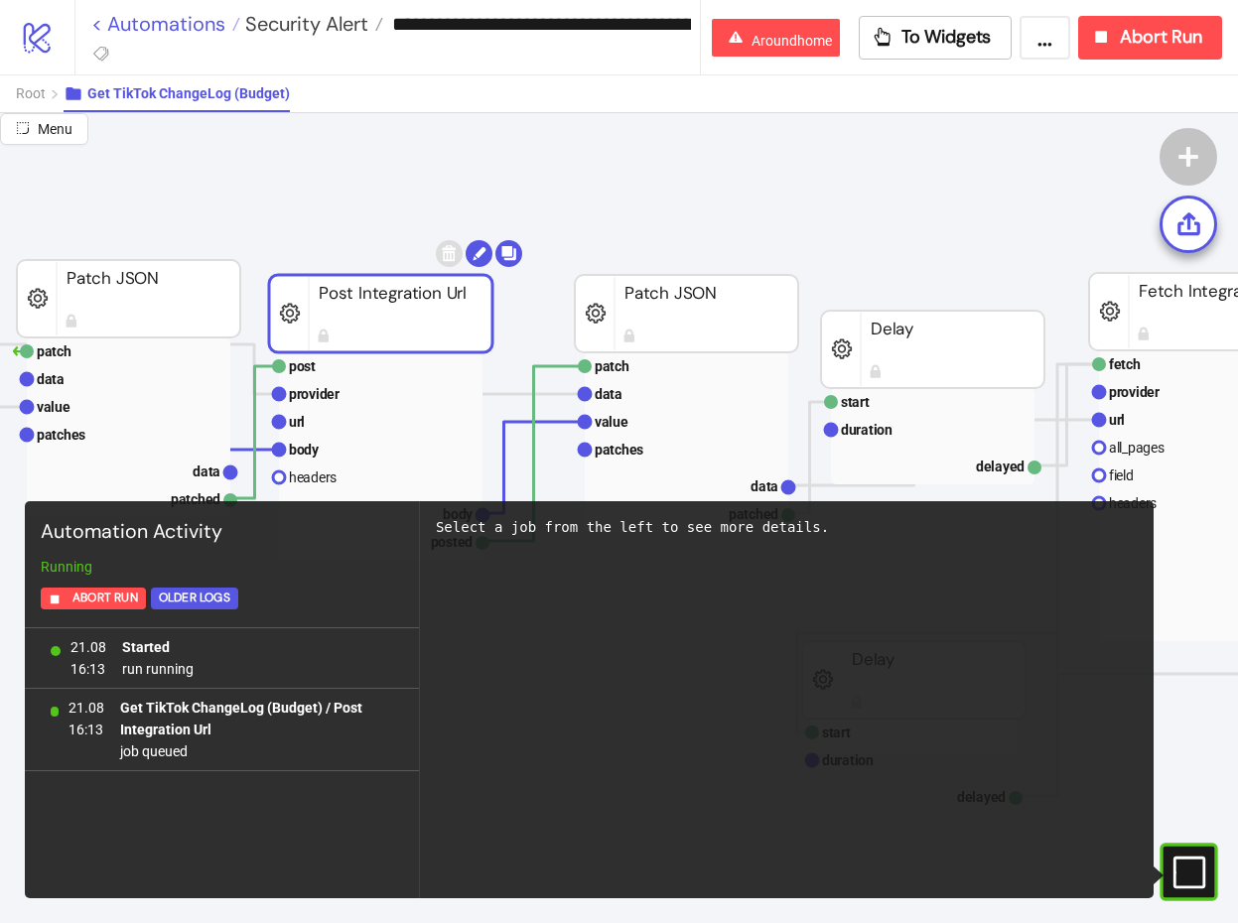
click at [184, 20] on link "< Automations" at bounding box center [165, 24] width 149 height 20
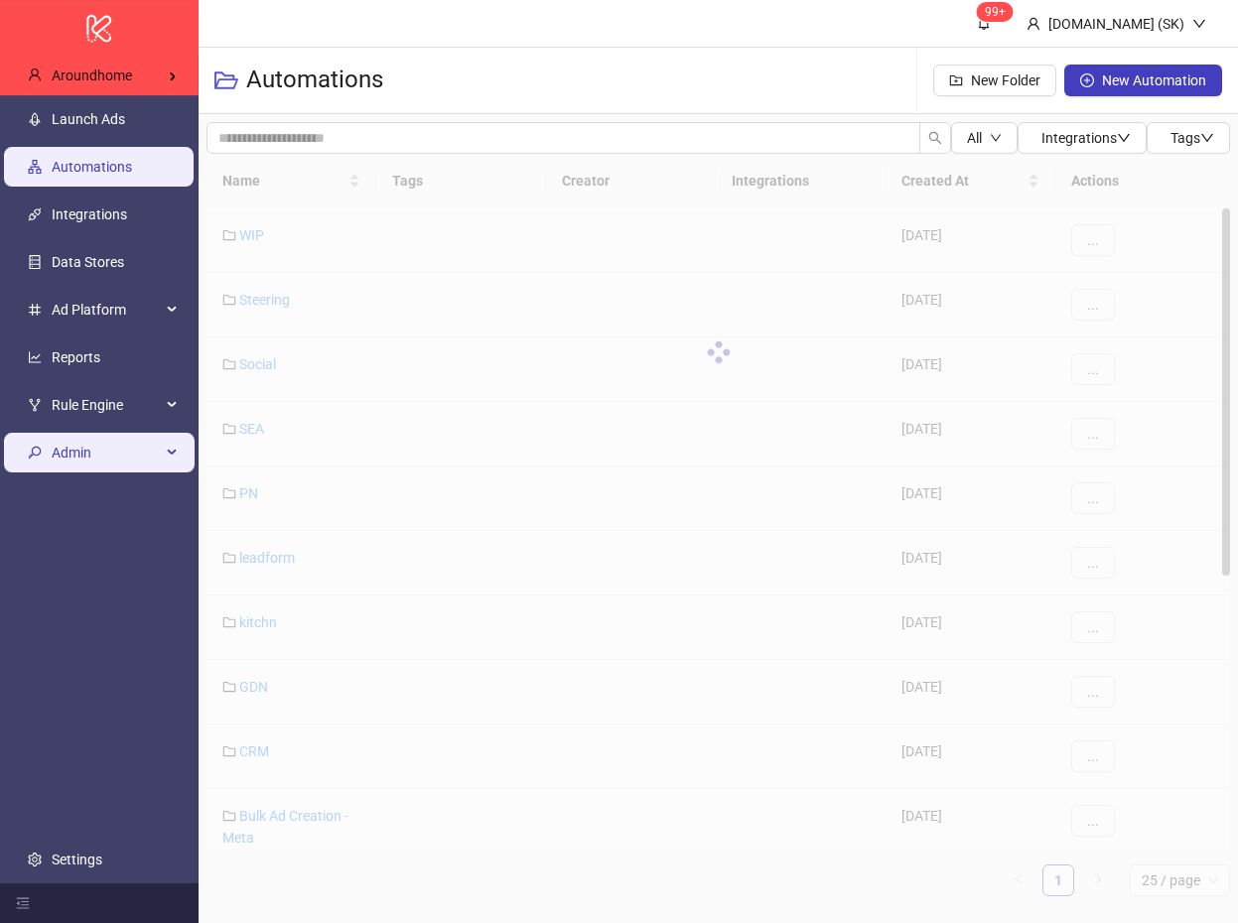
click at [133, 450] on span "Admin" at bounding box center [106, 453] width 109 height 40
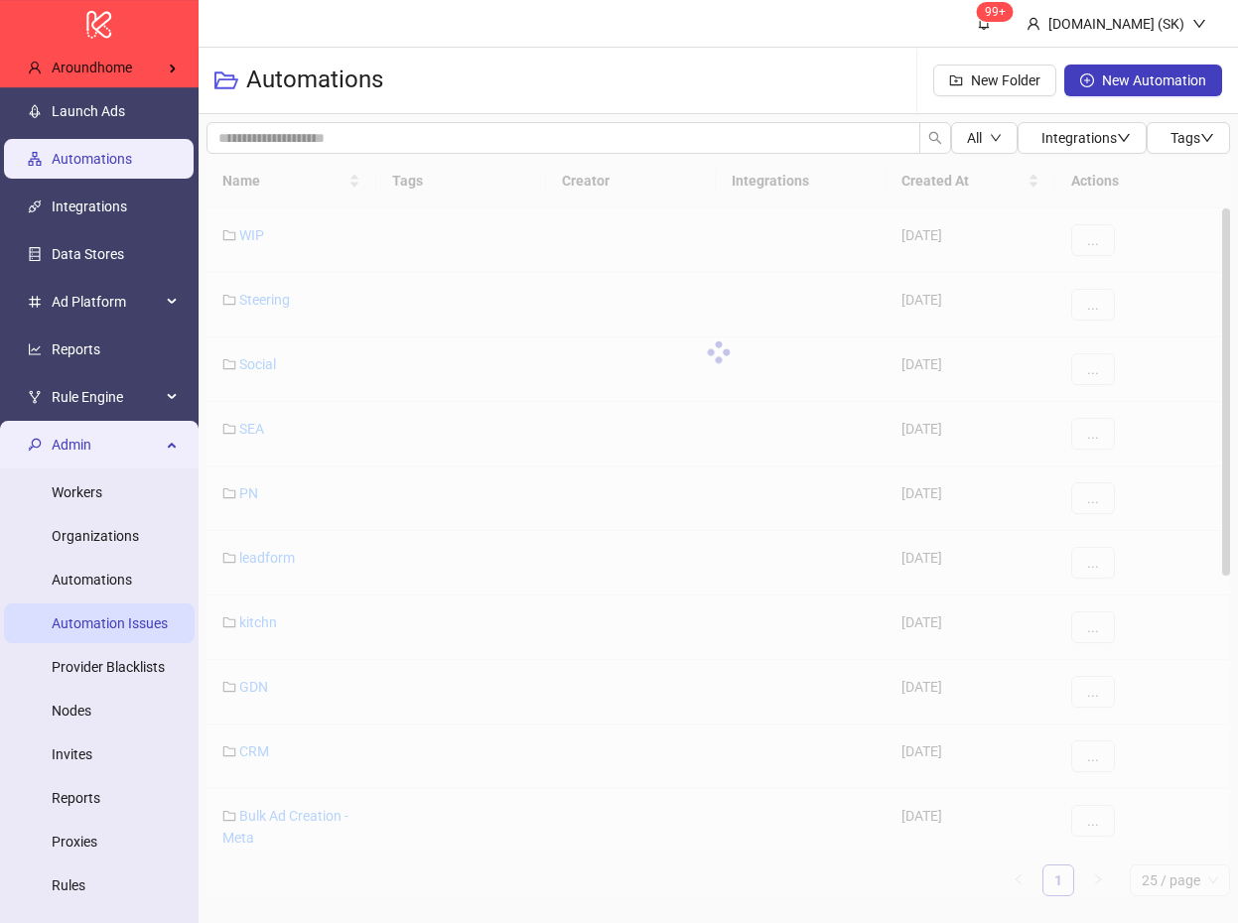
click at [130, 617] on link "Automation Issues" at bounding box center [110, 623] width 116 height 16
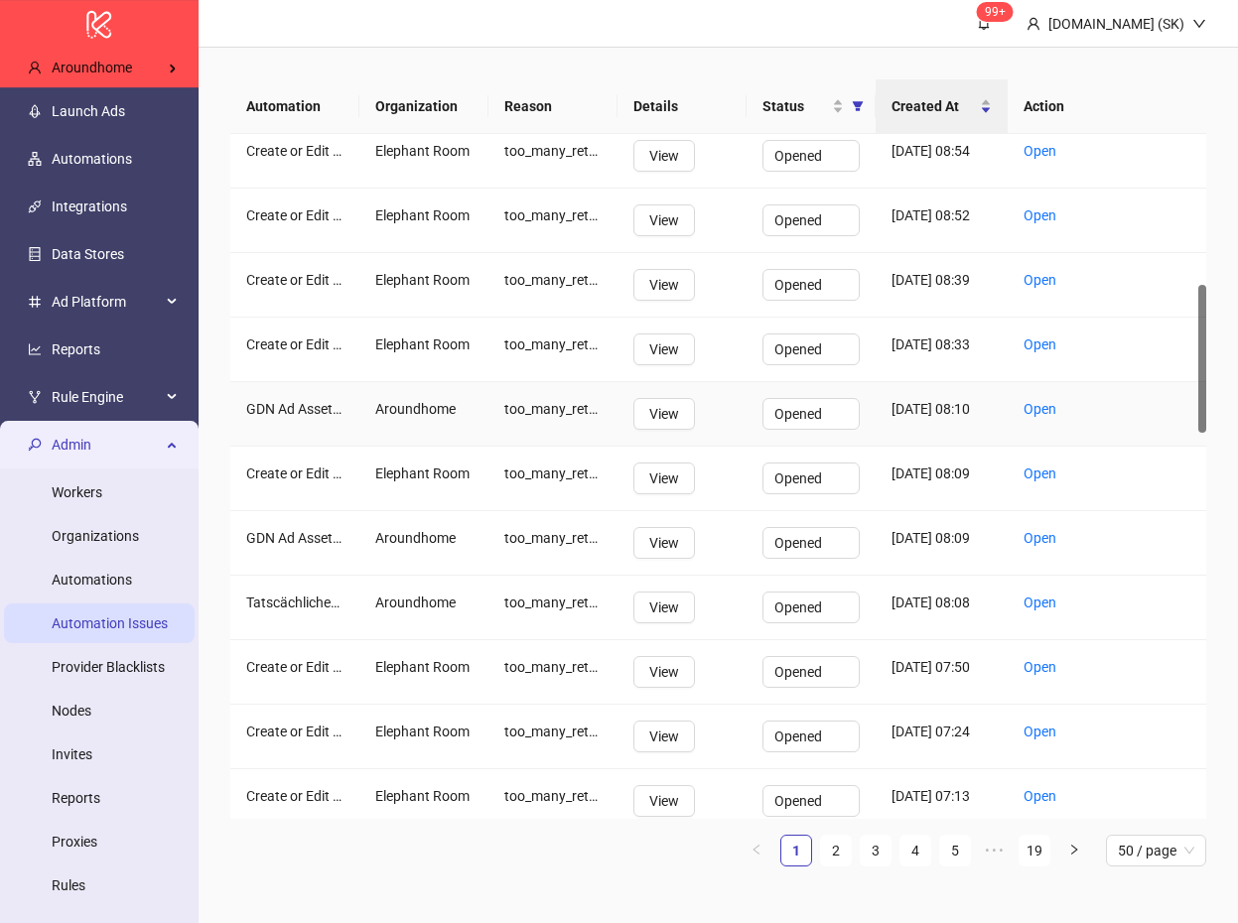
scroll to position [699, 0]
click at [1036, 609] on link "Open" at bounding box center [1039, 601] width 33 height 16
click at [1022, 575] on div "Open" at bounding box center [1106, 542] width 198 height 65
click at [1040, 545] on link "Open" at bounding box center [1039, 537] width 33 height 16
click at [842, 428] on span "Opened" at bounding box center [810, 413] width 73 height 30
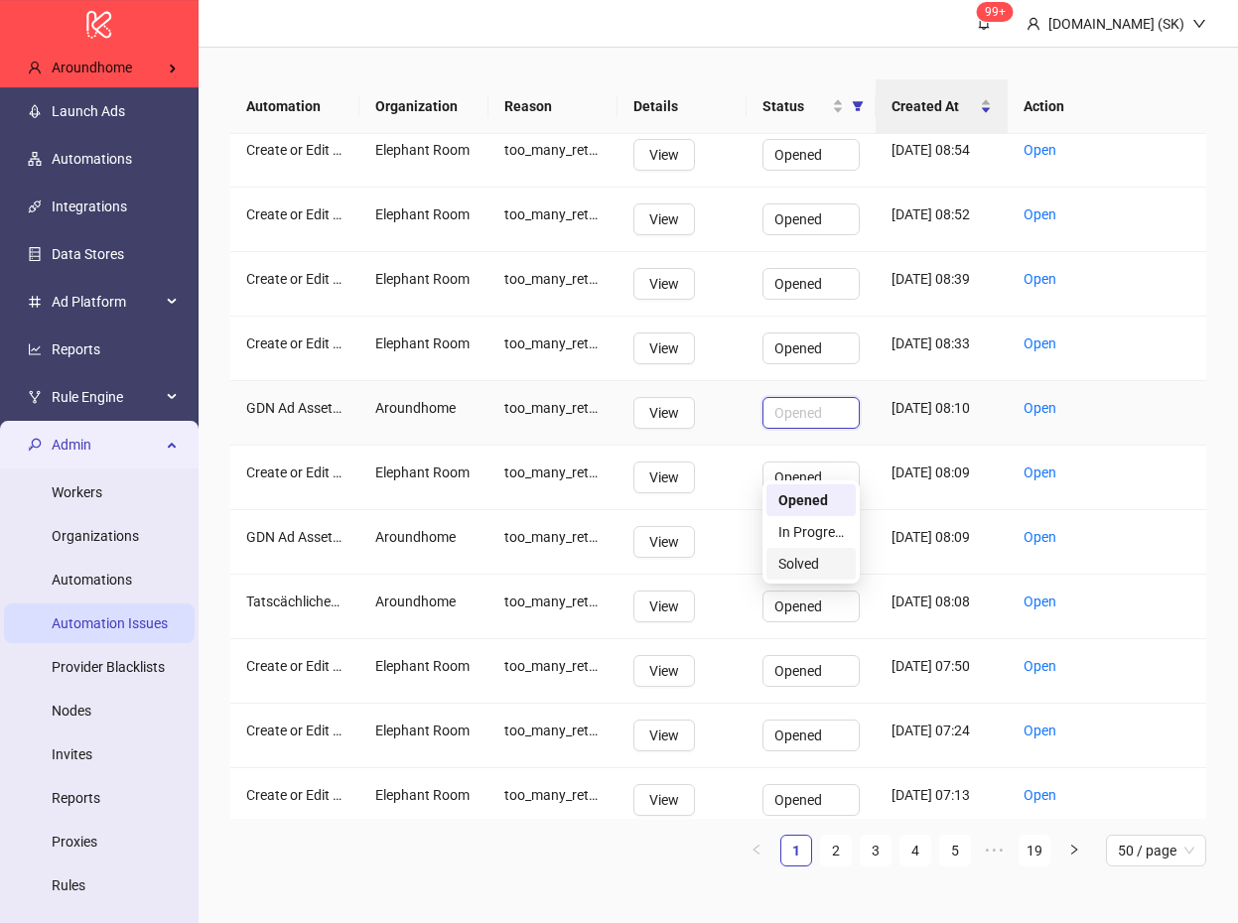
click at [825, 563] on div "Solved" at bounding box center [811, 564] width 66 height 22
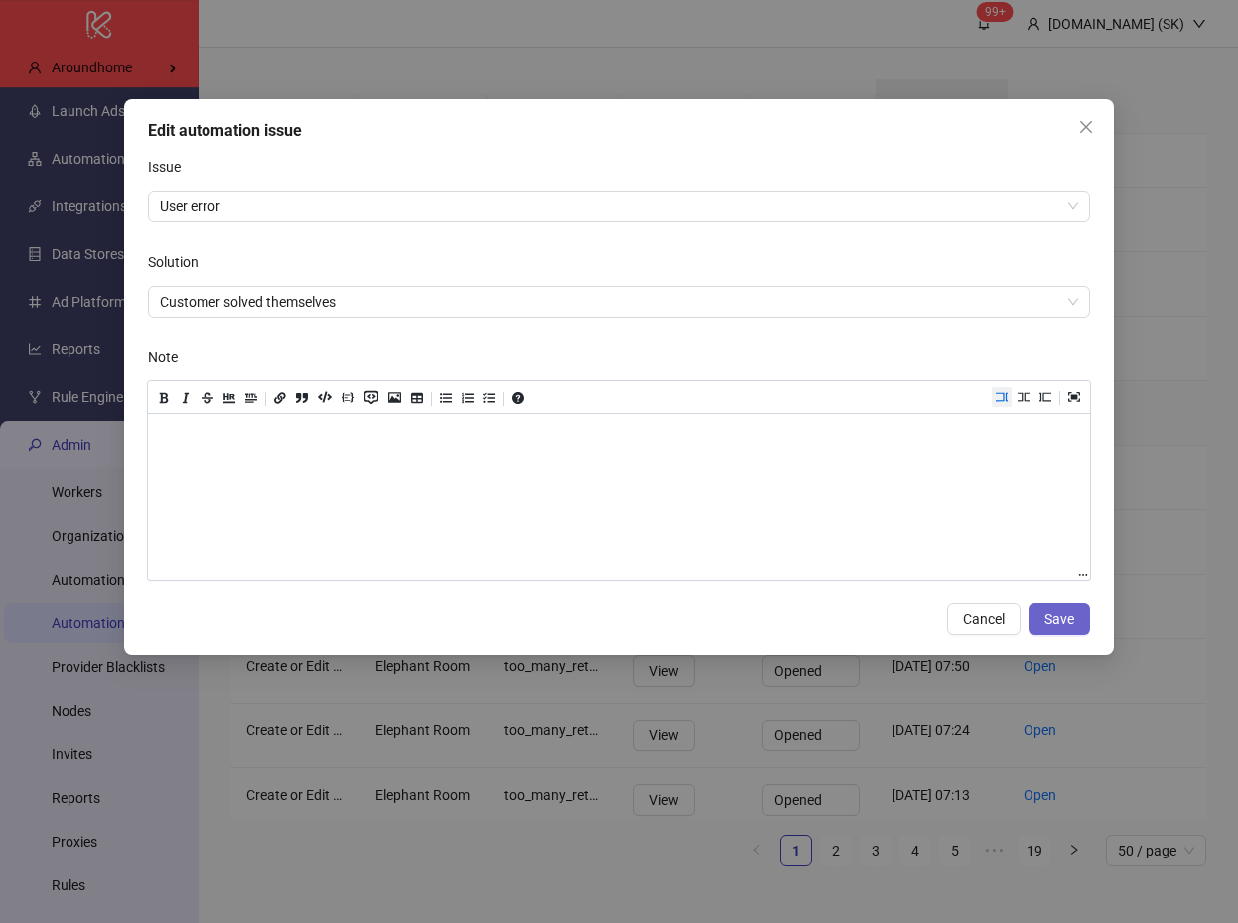
click at [1046, 623] on span "Save" at bounding box center [1059, 619] width 30 height 16
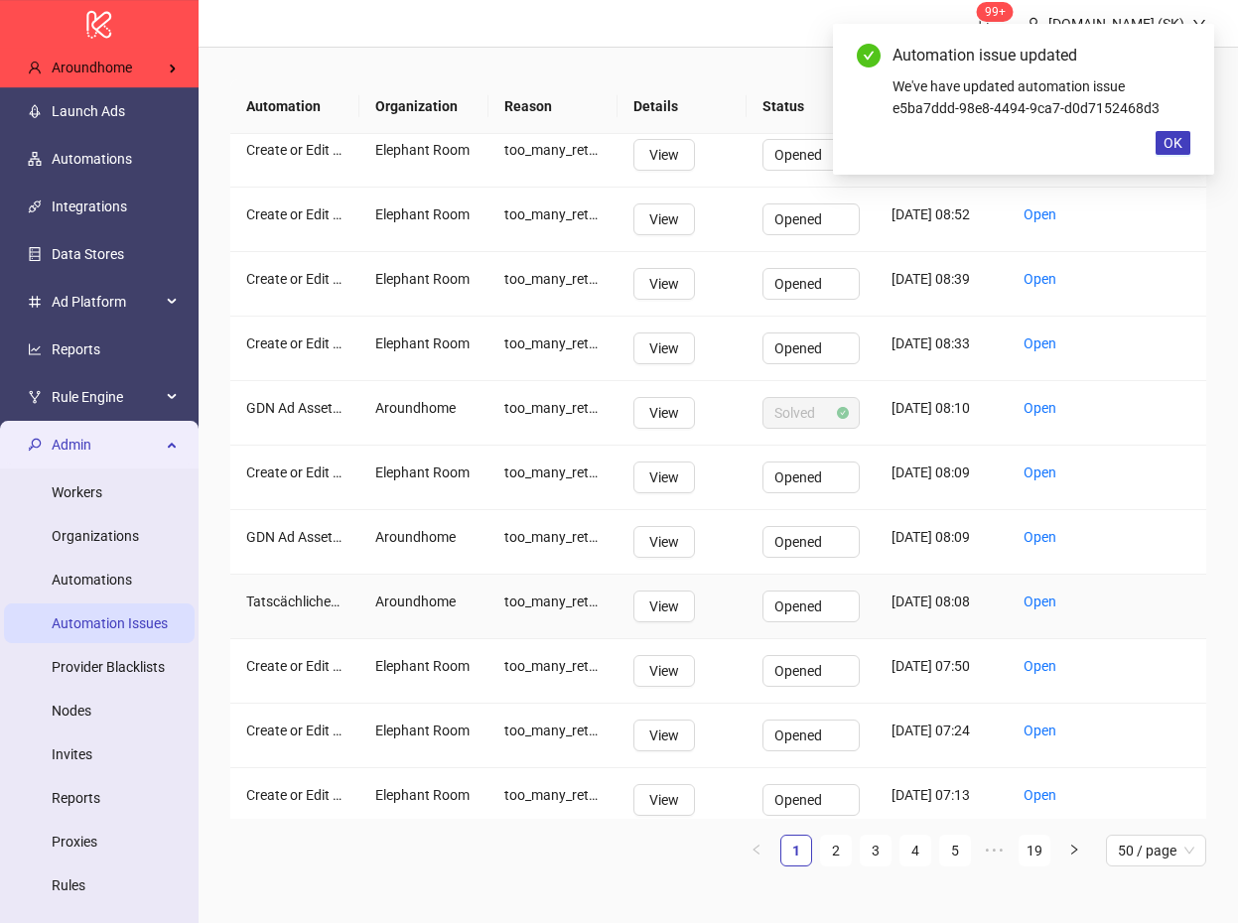
click at [790, 639] on div "Opened" at bounding box center [810, 607] width 129 height 65
click at [803, 621] on span "Opened" at bounding box center [810, 606] width 73 height 30
click at [803, 797] on div "Solved" at bounding box center [811, 793] width 66 height 22
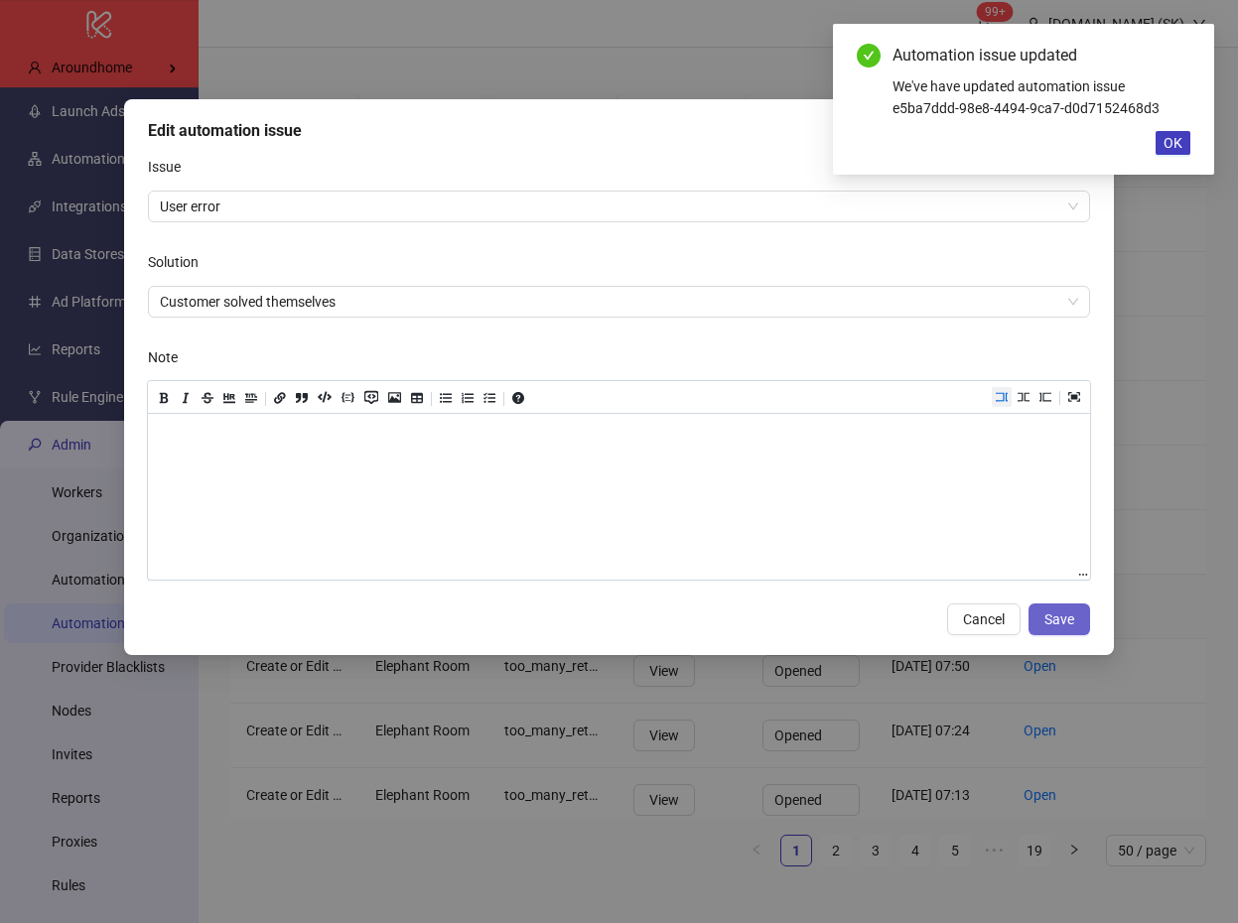
click at [1082, 616] on button "Save" at bounding box center [1059, 619] width 62 height 32
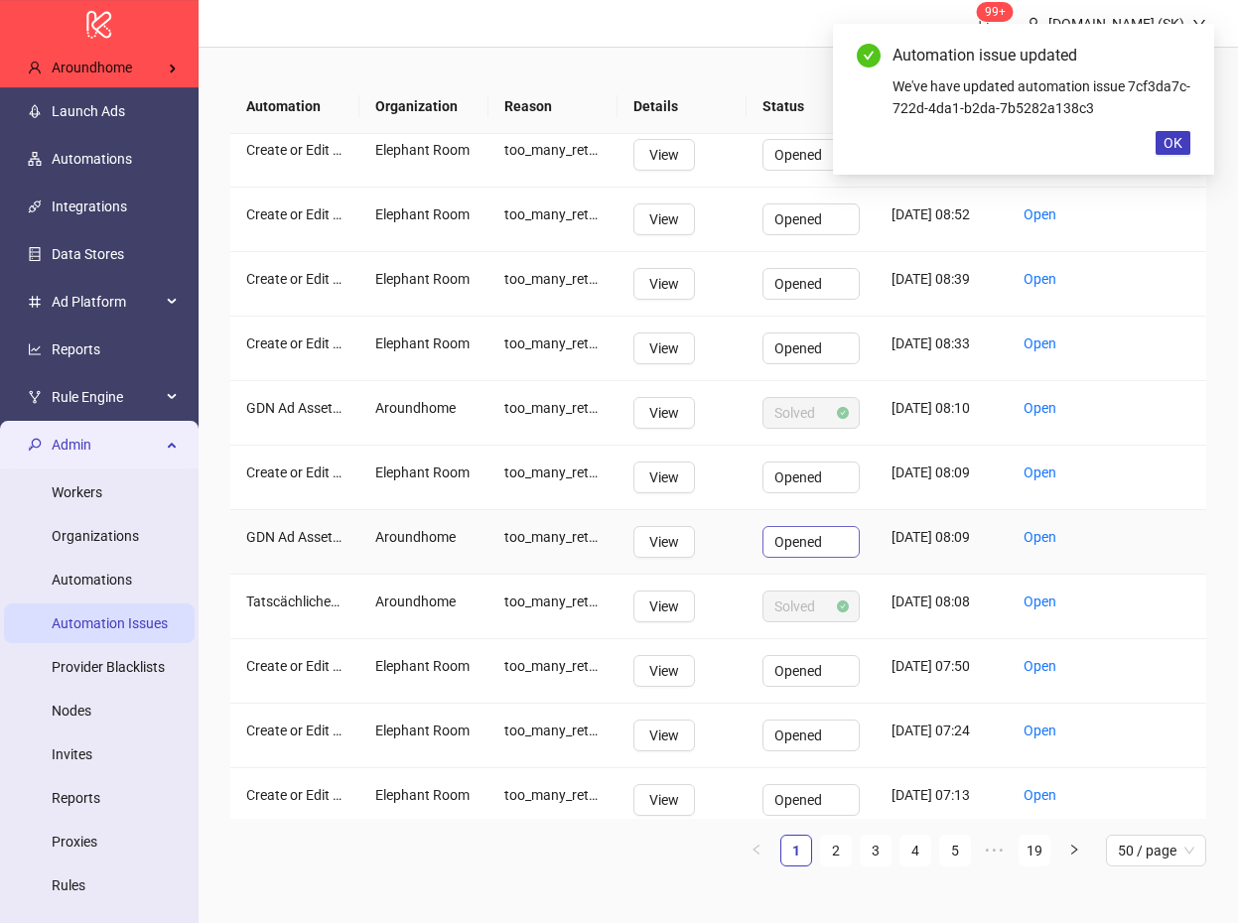
click at [801, 557] on span "Opened" at bounding box center [810, 542] width 73 height 30
click at [800, 710] on div "Solved" at bounding box center [811, 717] width 66 height 22
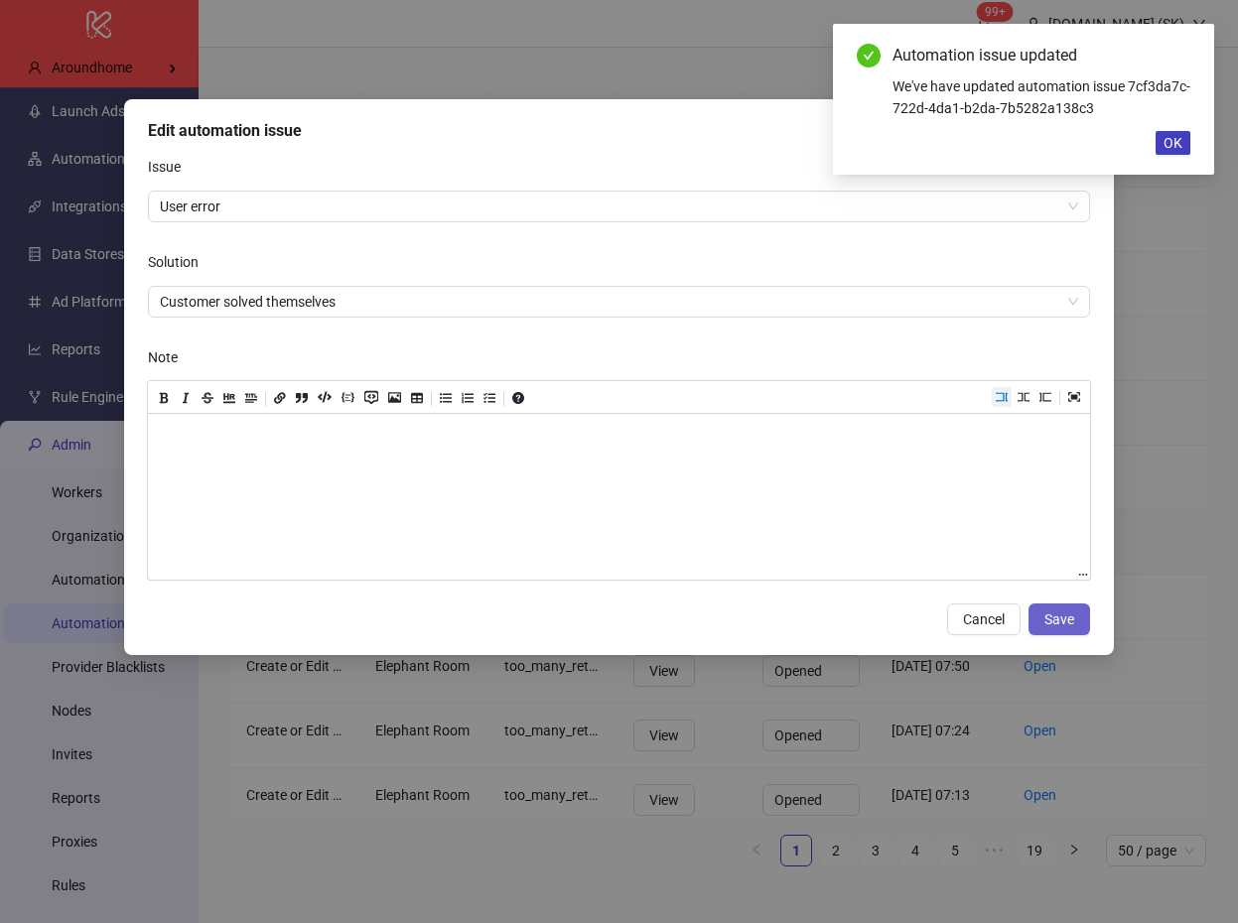
click at [1074, 621] on span "Save" at bounding box center [1059, 619] width 30 height 16
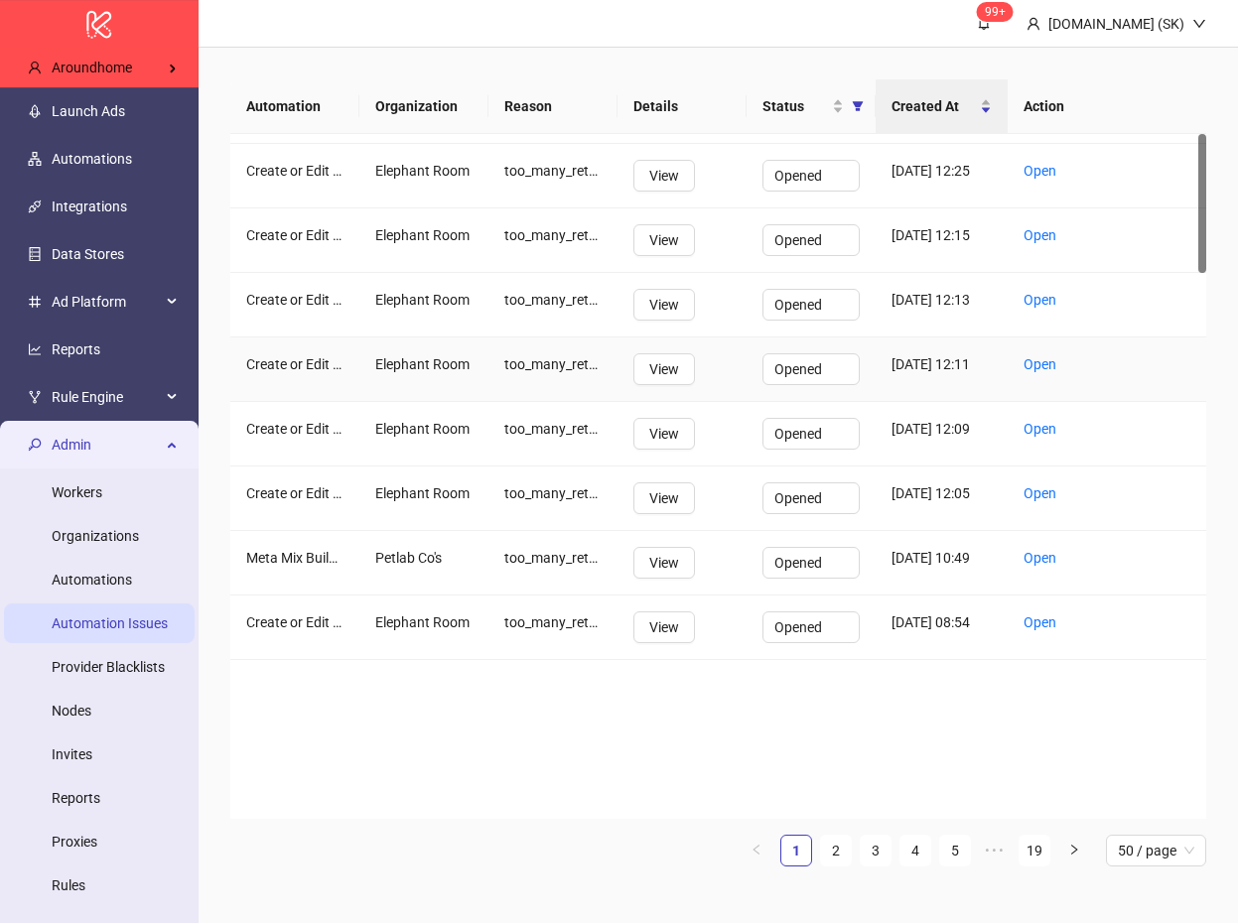
scroll to position [0, 0]
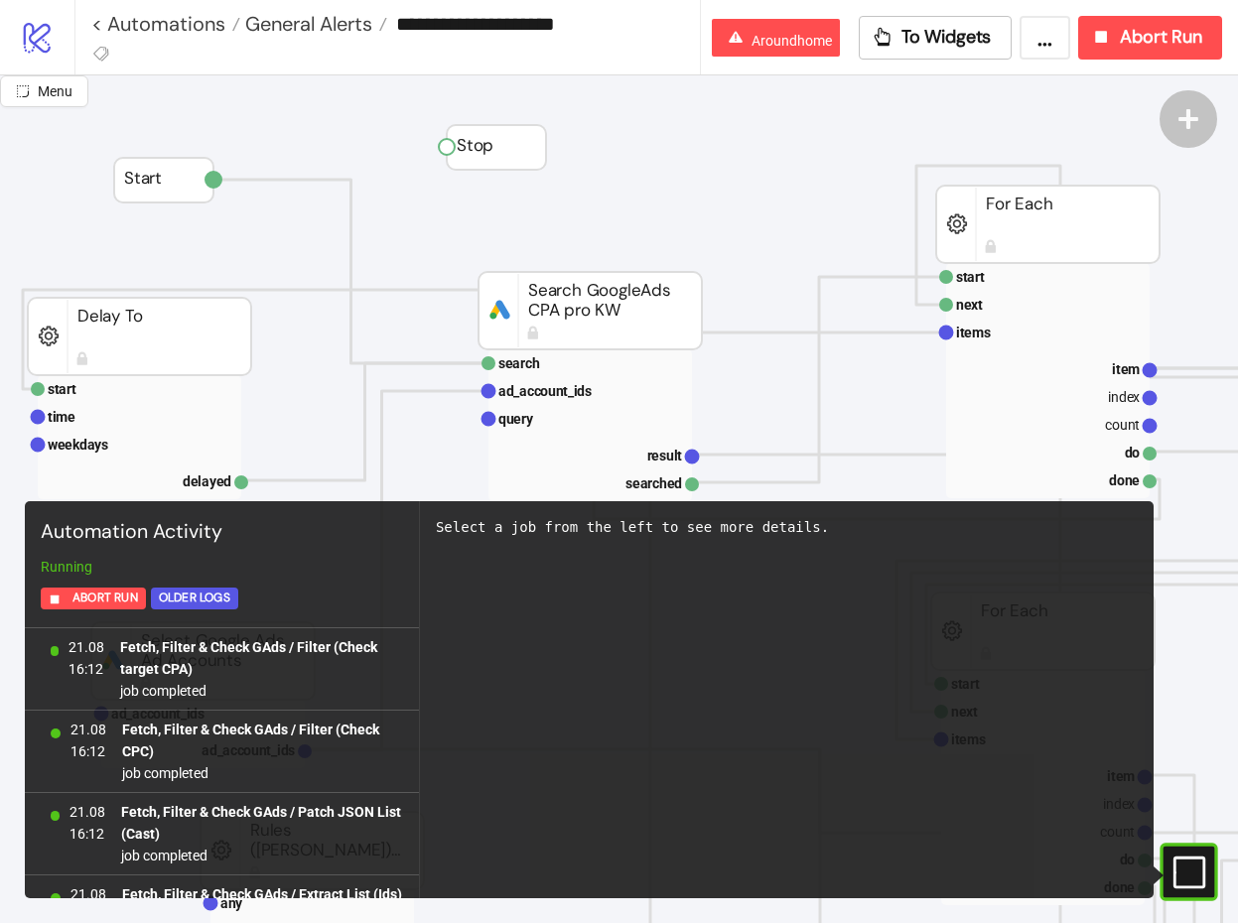
scroll to position [1963, 0]
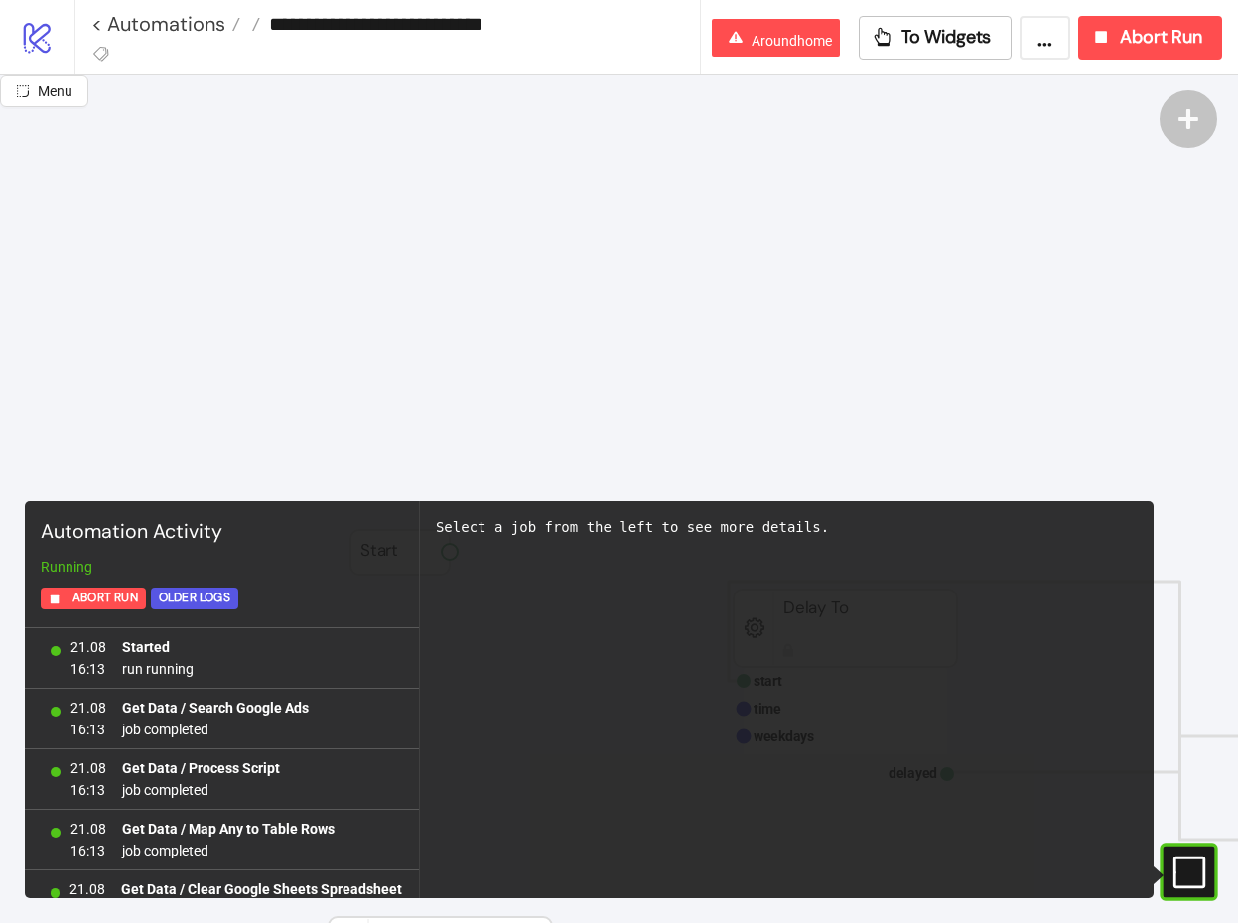
scroll to position [197, 0]
